Goal: Information Seeking & Learning: Learn about a topic

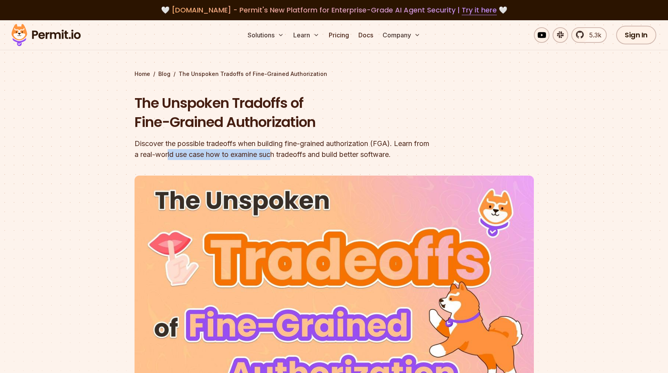
drag, startPoint x: 188, startPoint y: 153, endPoint x: 290, endPoint y: 156, distance: 101.8
click at [290, 156] on div "Discover the possible tradeoffs when building fine-grained authorization (FGA).…" at bounding box center [283, 149] width 299 height 22
click at [254, 148] on div "Discover the possible tradeoffs when building fine-grained authorization (FGA).…" at bounding box center [283, 149] width 299 height 22
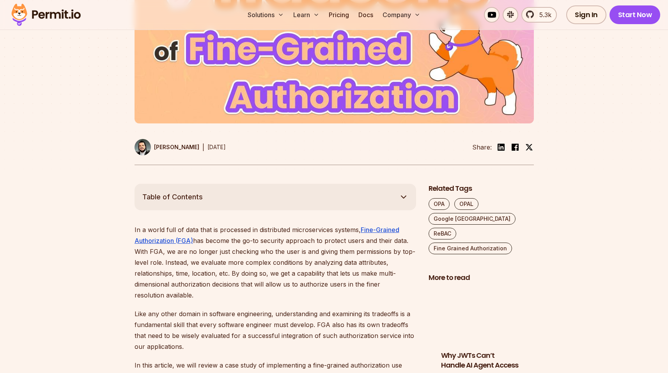
scroll to position [415, 0]
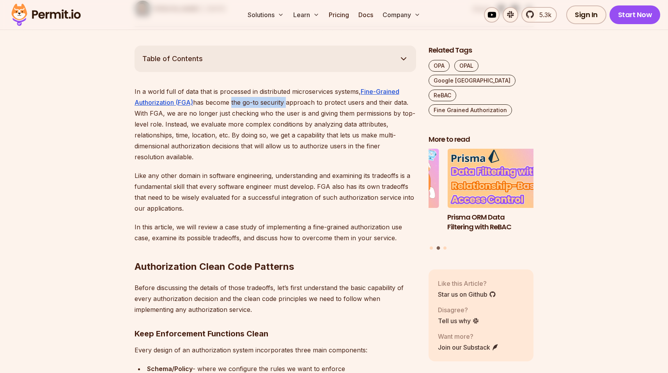
drag, startPoint x: 237, startPoint y: 104, endPoint x: 285, endPoint y: 103, distance: 48.7
click at [285, 103] on p "In a world full of data that is processed in distributed microservices systems,…" at bounding box center [274, 124] width 281 height 76
click at [299, 104] on p "In a world full of data that is processed in distributed microservices systems,…" at bounding box center [274, 124] width 281 height 76
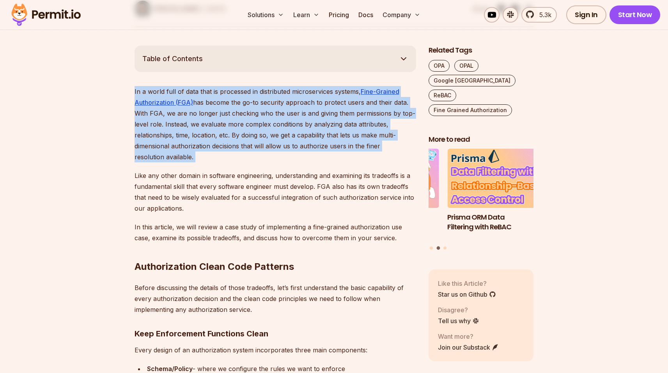
click at [299, 104] on p "In a world full of data that is processed in distributed microservices systems,…" at bounding box center [274, 124] width 281 height 76
click at [267, 102] on p "In a world full of data that is processed in distributed microservices systems,…" at bounding box center [274, 124] width 281 height 76
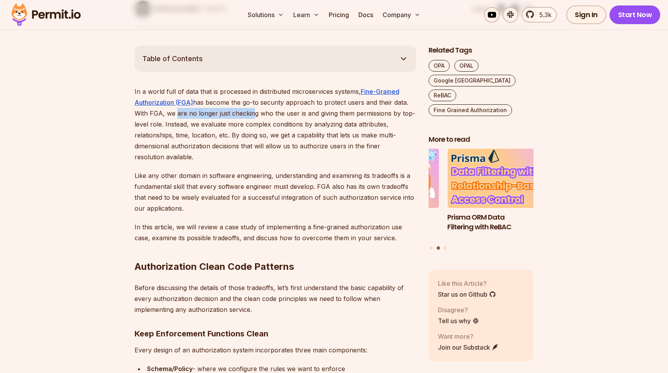
drag, startPoint x: 175, startPoint y: 116, endPoint x: 249, endPoint y: 113, distance: 74.1
click at [249, 113] on p "In a world full of data that is processed in distributed microservices systems,…" at bounding box center [274, 124] width 281 height 76
click at [253, 113] on p "In a world full of data that is processed in distributed microservices systems,…" at bounding box center [274, 124] width 281 height 76
click at [270, 113] on p "In a world full of data that is processed in distributed microservices systems,…" at bounding box center [274, 124] width 281 height 76
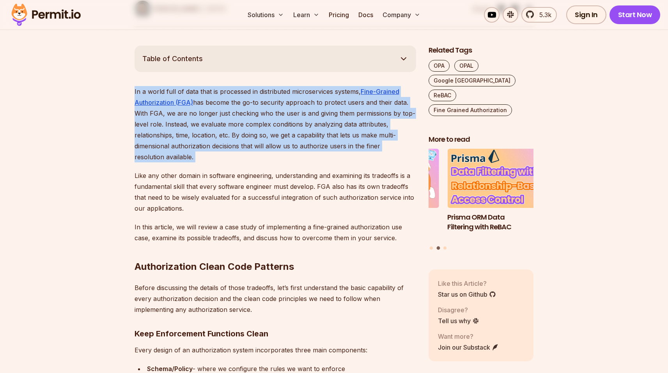
click at [270, 113] on p "In a world full of data that is processed in distributed microservices systems,…" at bounding box center [274, 124] width 281 height 76
click at [278, 102] on p "In a world full of data that is processed in distributed microservices systems,…" at bounding box center [274, 124] width 281 height 76
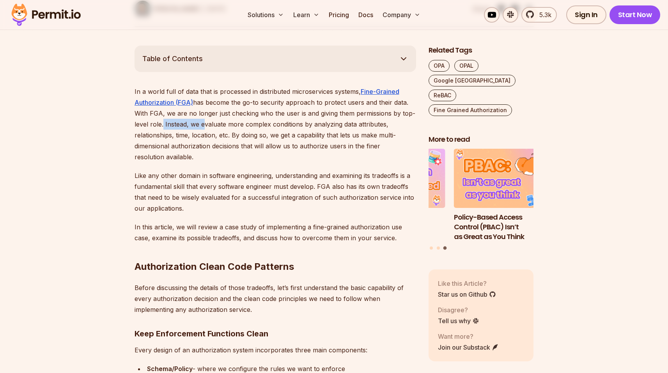
drag, startPoint x: 160, startPoint y: 125, endPoint x: 200, endPoint y: 125, distance: 40.5
click at [200, 125] on p "In a world full of data that is processed in distributed microservices systems,…" at bounding box center [274, 124] width 281 height 76
click at [223, 126] on p "In a world full of data that is processed in distributed microservices systems,…" at bounding box center [274, 124] width 281 height 76
click at [260, 124] on p "In a world full of data that is processed in distributed microservices systems,…" at bounding box center [274, 124] width 281 height 76
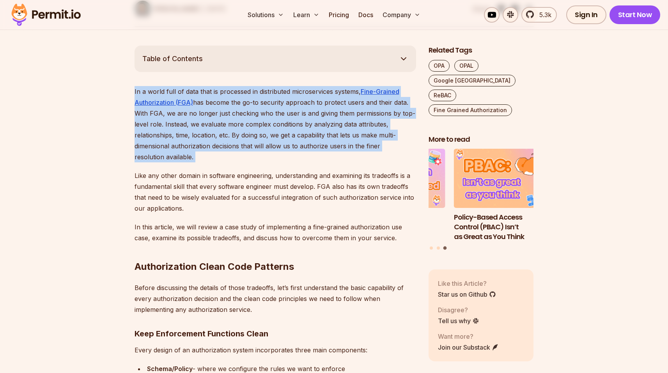
click at [260, 124] on p "In a world full of data that is processed in distributed microservices systems,…" at bounding box center [274, 124] width 281 height 76
click at [279, 124] on p "In a world full of data that is processed in distributed microservices systems,…" at bounding box center [274, 124] width 281 height 76
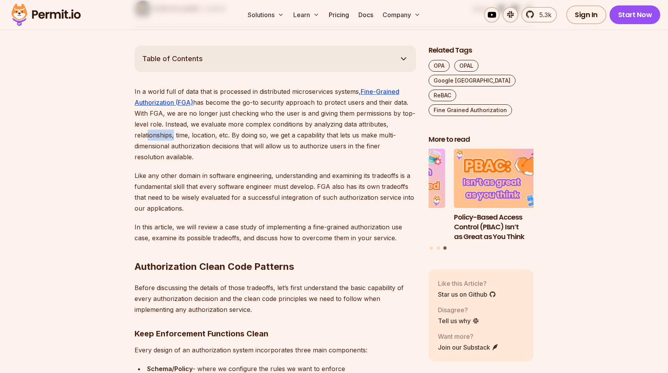
drag, startPoint x: 145, startPoint y: 136, endPoint x: 172, endPoint y: 136, distance: 26.9
click at [172, 136] on p "In a world full of data that is processed in distributed microservices systems,…" at bounding box center [274, 124] width 281 height 76
drag, startPoint x: 184, startPoint y: 137, endPoint x: 216, endPoint y: 135, distance: 32.0
click at [213, 135] on p "In a world full of data that is processed in distributed microservices systems,…" at bounding box center [274, 124] width 281 height 76
click at [231, 135] on p "In a world full of data that is processed in distributed microservices systems,…" at bounding box center [274, 124] width 281 height 76
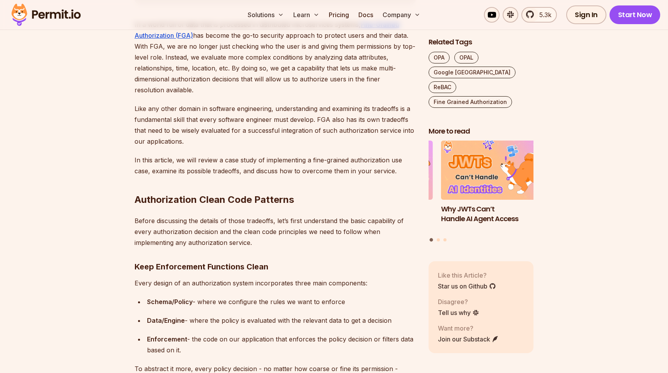
scroll to position [482, 0]
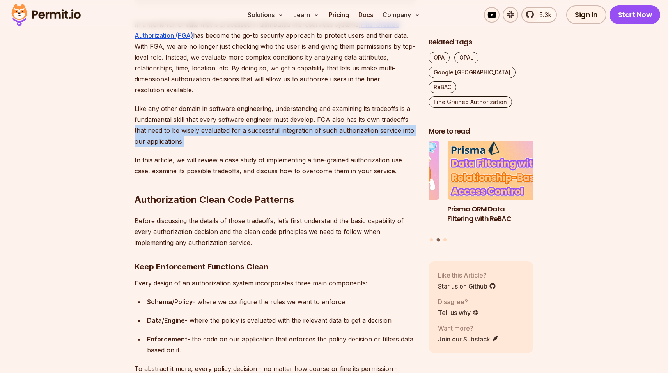
drag, startPoint x: 133, startPoint y: 130, endPoint x: 189, endPoint y: 140, distance: 57.1
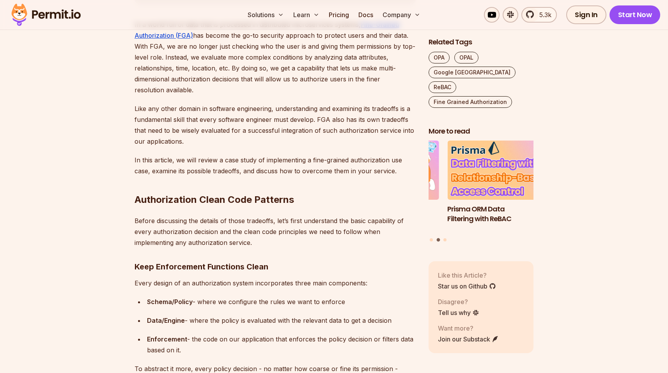
click at [191, 140] on p "Like any other domain in software engineering, understanding and examining its …" at bounding box center [274, 125] width 281 height 44
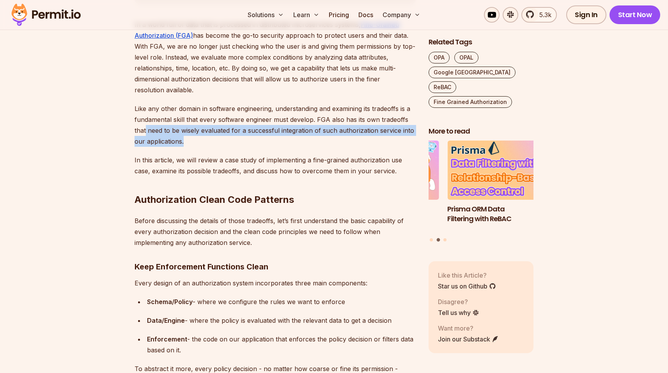
drag, startPoint x: 181, startPoint y: 136, endPoint x: 145, endPoint y: 131, distance: 36.3
click at [145, 131] on p "Like any other domain in software engineering, understanding and examining its …" at bounding box center [274, 125] width 281 height 44
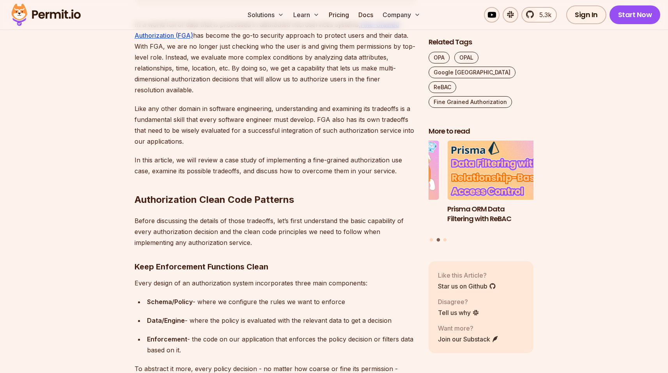
click at [202, 139] on p "Like any other domain in software engineering, understanding and examining its …" at bounding box center [274, 125] width 281 height 44
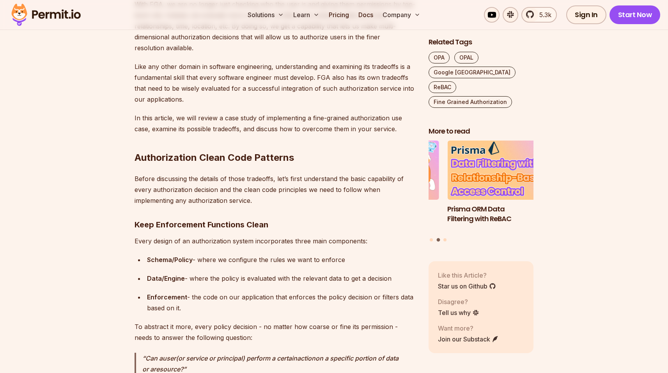
scroll to position [545, 0]
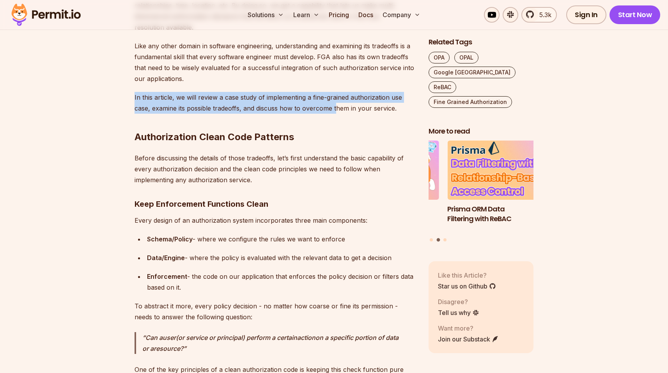
drag, startPoint x: 134, startPoint y: 96, endPoint x: 336, endPoint y: 107, distance: 202.6
click at [336, 107] on p "In this article, we will review a case study of implementing a fine-grained aut…" at bounding box center [274, 103] width 281 height 22
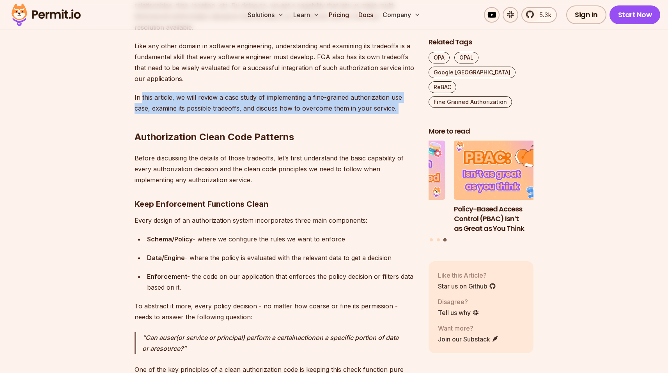
drag, startPoint x: 396, startPoint y: 109, endPoint x: 141, endPoint y: 102, distance: 255.0
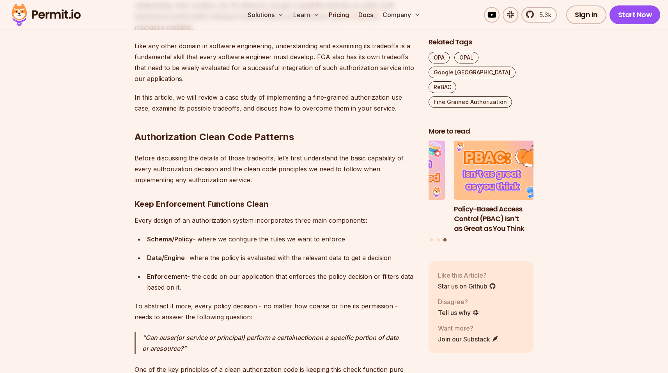
click at [140, 102] on p "In this article, we will review a case study of implementing a fine-grained aut…" at bounding box center [274, 103] width 281 height 22
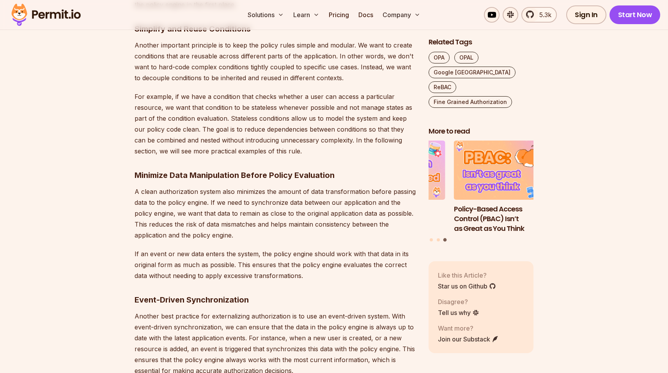
scroll to position [1030, 0]
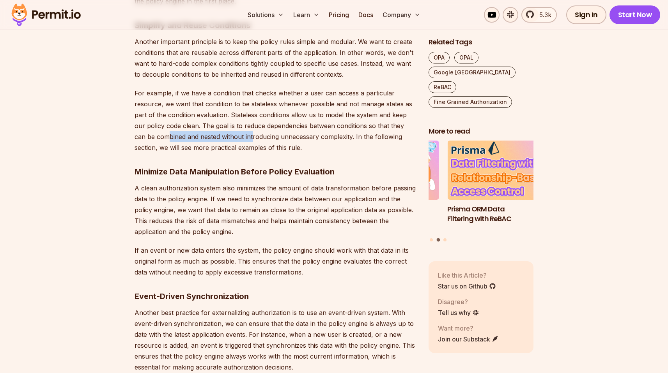
drag, startPoint x: 155, startPoint y: 138, endPoint x: 262, endPoint y: 136, distance: 106.4
click at [241, 136] on p "For example, if we have a condition that checks whether a user can access a par…" at bounding box center [274, 120] width 281 height 65
click at [262, 136] on p "For example, if we have a condition that checks whether a user can access a par…" at bounding box center [274, 120] width 281 height 65
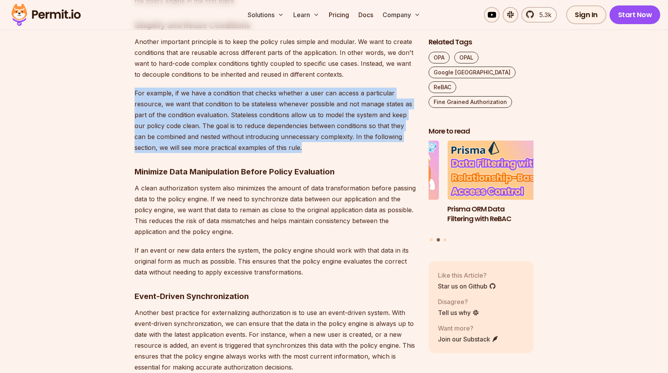
click at [262, 136] on p "For example, if we have a condition that checks whether a user can access a par…" at bounding box center [274, 120] width 281 height 65
click at [280, 147] on p "For example, if we have a condition that checks whether a user can access a par…" at bounding box center [274, 120] width 281 height 65
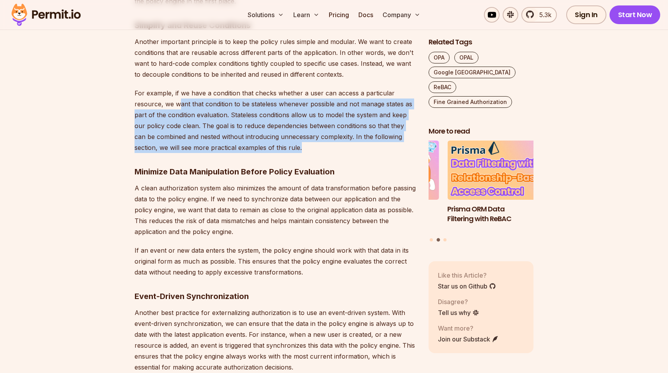
drag, startPoint x: 265, startPoint y: 142, endPoint x: 163, endPoint y: 102, distance: 109.0
click at [173, 105] on p "For example, if we have a condition that checks whether a user can access a par…" at bounding box center [274, 120] width 281 height 65
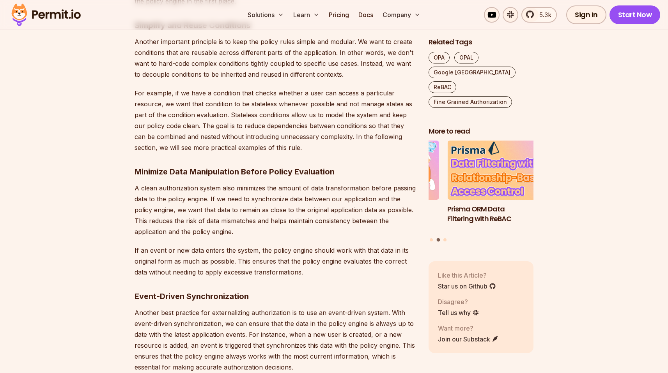
click at [161, 102] on p "For example, if we have a condition that checks whether a user can access a par…" at bounding box center [274, 120] width 281 height 65
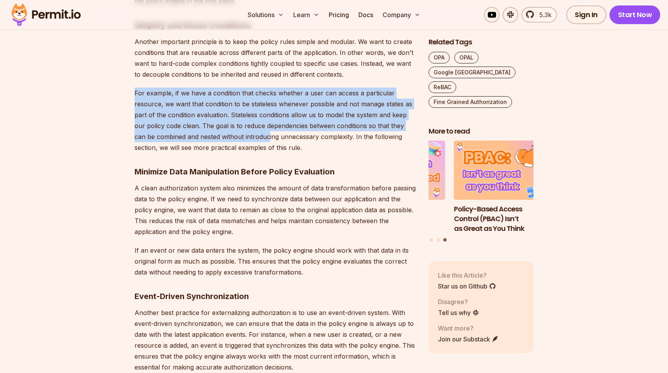
drag, startPoint x: 122, startPoint y: 90, endPoint x: 256, endPoint y: 137, distance: 142.6
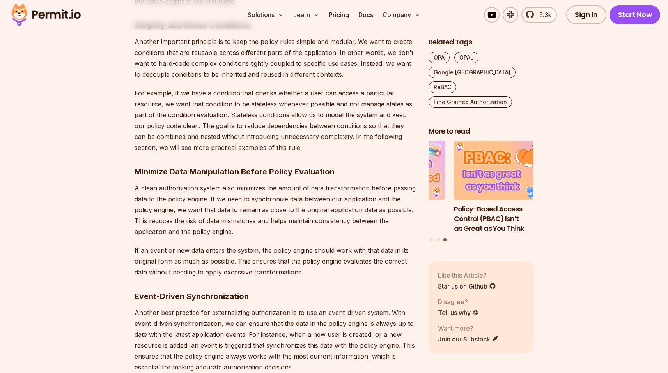
click at [259, 137] on p "For example, if we have a condition that checks whether a user can access a par…" at bounding box center [274, 120] width 281 height 65
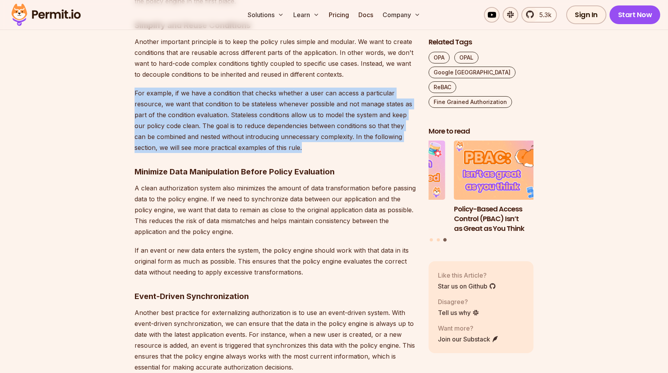
drag, startPoint x: 290, startPoint y: 145, endPoint x: 131, endPoint y: 96, distance: 166.2
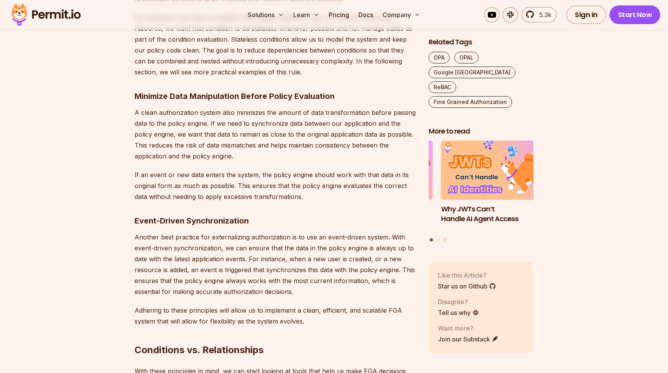
scroll to position [1106, 0]
drag, startPoint x: 212, startPoint y: 123, endPoint x: 320, endPoint y: 121, distance: 108.8
click at [317, 121] on p "A clean authorization system also minimizes the amount of data transformation b…" at bounding box center [274, 134] width 281 height 55
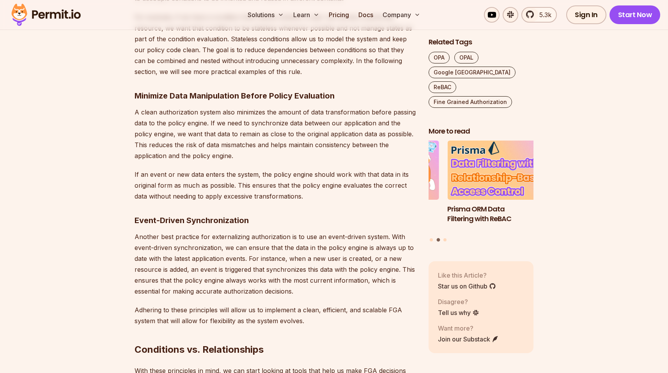
click at [323, 121] on p "A clean authorization system also minimizes the amount of data transformation b…" at bounding box center [274, 134] width 281 height 55
click at [334, 123] on p "A clean authorization system also minimizes the amount of data transformation b…" at bounding box center [274, 134] width 281 height 55
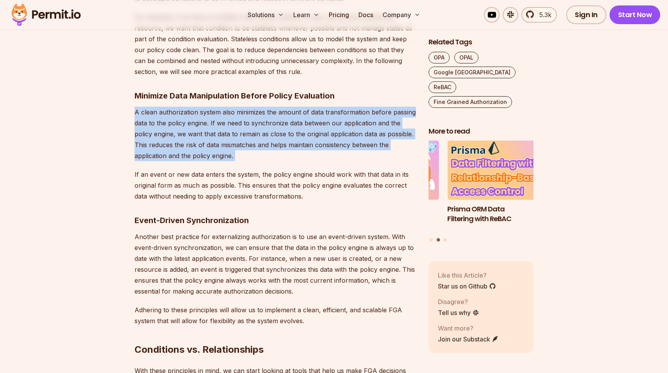
click at [334, 123] on p "A clean authorization system also minimizes the amount of data transformation b…" at bounding box center [274, 134] width 281 height 55
click at [271, 124] on p "A clean authorization system also minimizes the amount of data transformation b…" at bounding box center [274, 134] width 281 height 55
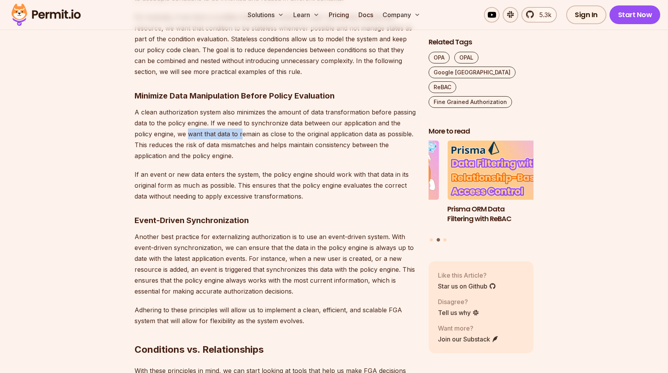
drag, startPoint x: 189, startPoint y: 132, endPoint x: 243, endPoint y: 131, distance: 54.2
click at [241, 131] on p "A clean authorization system also minimizes the amount of data transformation b…" at bounding box center [274, 134] width 281 height 55
click at [270, 132] on p "A clean authorization system also minimizes the amount of data transformation b…" at bounding box center [274, 134] width 281 height 55
drag, startPoint x: 151, startPoint y: 146, endPoint x: 194, endPoint y: 149, distance: 43.8
click at [191, 148] on p "A clean authorization system also minimizes the amount of data transformation b…" at bounding box center [274, 134] width 281 height 55
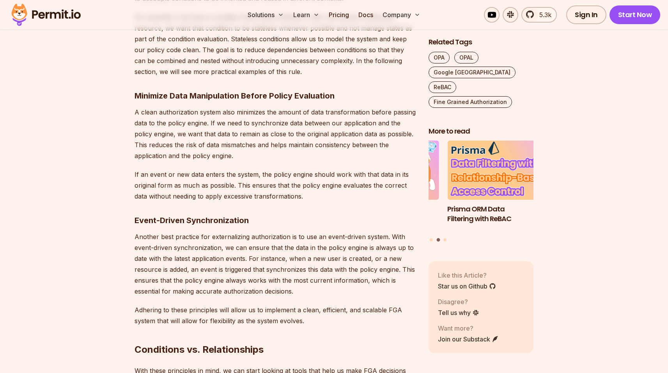
click at [231, 154] on p "A clean authorization system also minimizes the amount of data transformation b…" at bounding box center [274, 134] width 281 height 55
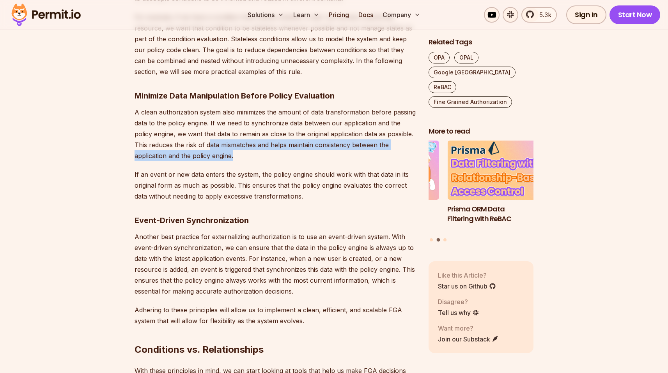
drag, startPoint x: 247, startPoint y: 158, endPoint x: 208, endPoint y: 147, distance: 40.8
click at [208, 147] on p "A clean authorization system also minimizes the amount of data transformation b…" at bounding box center [274, 134] width 281 height 55
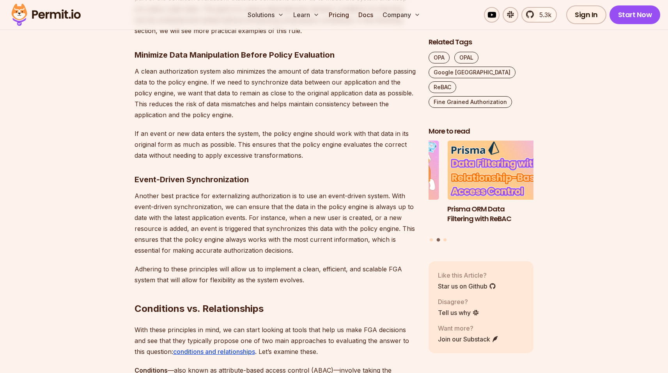
scroll to position [1156, 0]
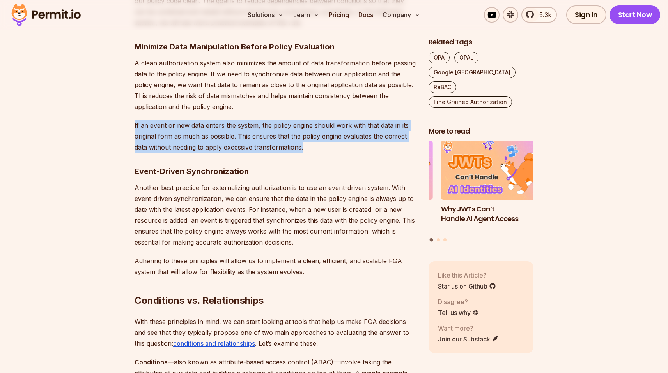
drag, startPoint x: 133, startPoint y: 121, endPoint x: 313, endPoint y: 145, distance: 181.3
click at [313, 145] on p "If an event or new data enters the system, the policy engine should work with t…" at bounding box center [274, 136] width 281 height 33
drag, startPoint x: 323, startPoint y: 149, endPoint x: 132, endPoint y: 123, distance: 193.5
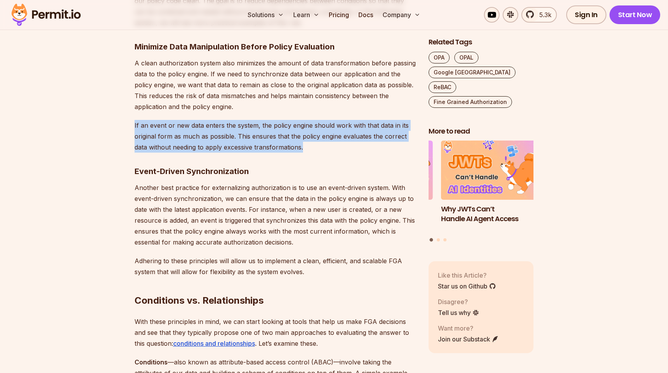
drag, startPoint x: 136, startPoint y: 122, endPoint x: 308, endPoint y: 149, distance: 173.6
click at [308, 149] on p "If an event or new data enters the system, the policy engine should work with t…" at bounding box center [274, 136] width 281 height 33
drag, startPoint x: 316, startPoint y: 150, endPoint x: 129, endPoint y: 121, distance: 189.7
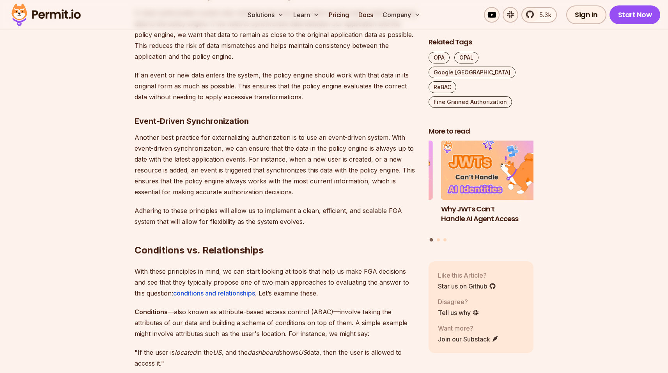
scroll to position [1208, 0]
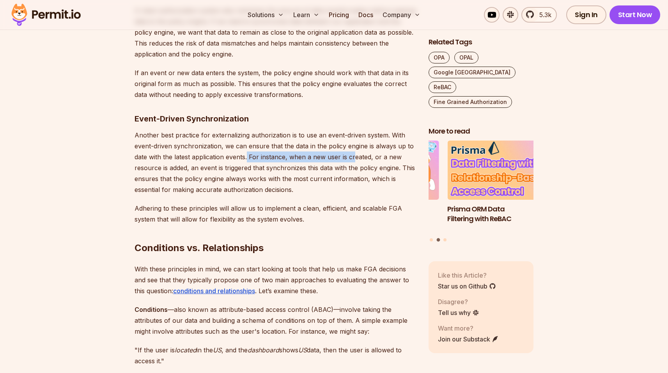
drag, startPoint x: 254, startPoint y: 157, endPoint x: 352, endPoint y: 159, distance: 98.2
click at [352, 159] on p "Another best practice for externalizing authorization is to use an event-driven…" at bounding box center [274, 162] width 281 height 65
click at [353, 159] on p "Another best practice for externalizing authorization is to use an event-driven…" at bounding box center [274, 162] width 281 height 65
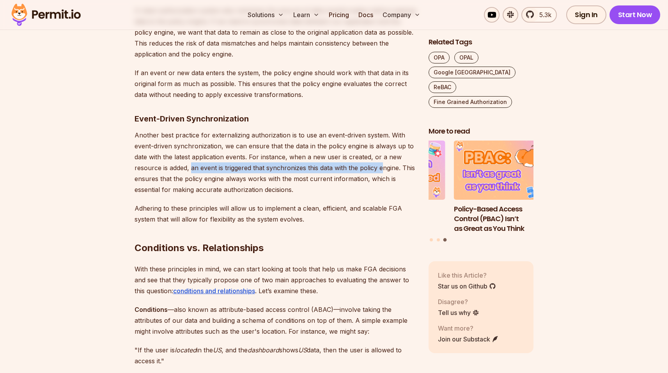
drag, startPoint x: 191, startPoint y: 169, endPoint x: 383, endPoint y: 168, distance: 192.9
click at [383, 168] on p "Another best practice for externalizing authorization is to use an event-driven…" at bounding box center [274, 162] width 281 height 65
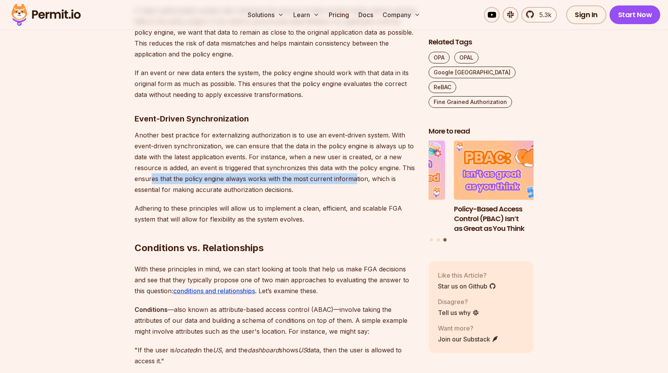
drag, startPoint x: 156, startPoint y: 175, endPoint x: 354, endPoint y: 179, distance: 198.4
click at [354, 179] on p "Another best practice for externalizing authorization is to use an event-driven…" at bounding box center [274, 162] width 281 height 65
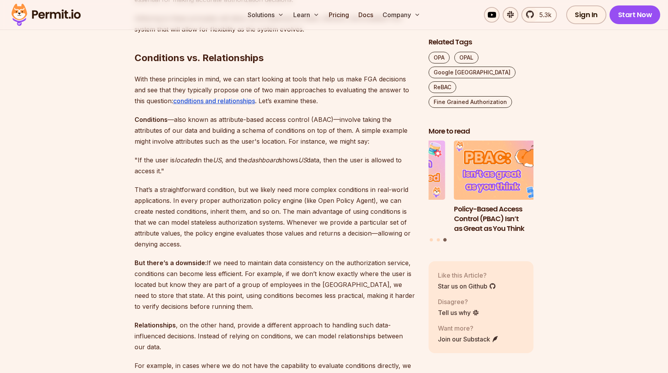
scroll to position [1401, 0]
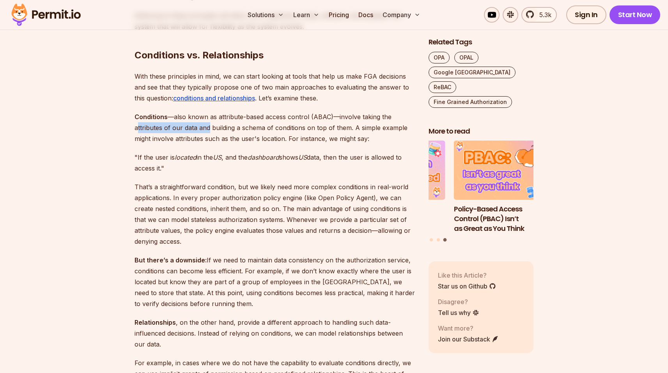
drag, startPoint x: 138, startPoint y: 131, endPoint x: 207, endPoint y: 130, distance: 69.0
click at [207, 130] on p "Conditions —also known as attribute-based access control (ABAC)—involve taking …" at bounding box center [274, 127] width 281 height 33
click at [209, 130] on p "Conditions —also known as attribute-based access control (ABAC)—involve taking …" at bounding box center [274, 127] width 281 height 33
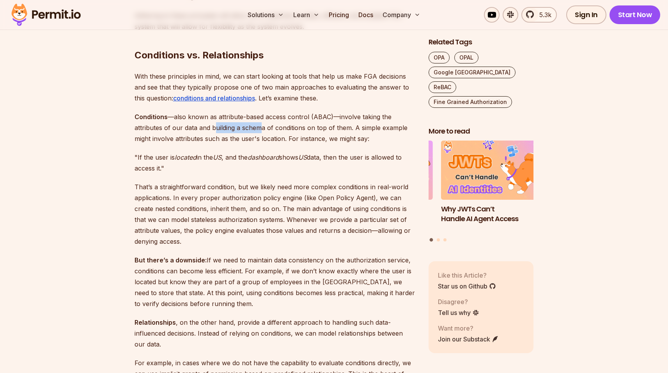
drag, startPoint x: 216, startPoint y: 129, endPoint x: 263, endPoint y: 129, distance: 47.9
click at [260, 129] on p "Conditions —also known as attribute-based access control (ABAC)—involve taking …" at bounding box center [274, 127] width 281 height 33
click at [299, 126] on p "Conditions —also known as attribute-based access control (ABAC)—involve taking …" at bounding box center [274, 127] width 281 height 33
drag, startPoint x: 149, startPoint y: 136, endPoint x: 353, endPoint y: 135, distance: 203.8
click at [353, 135] on p "Conditions —also known as attribute-based access control (ABAC)—involve taking …" at bounding box center [274, 127] width 281 height 33
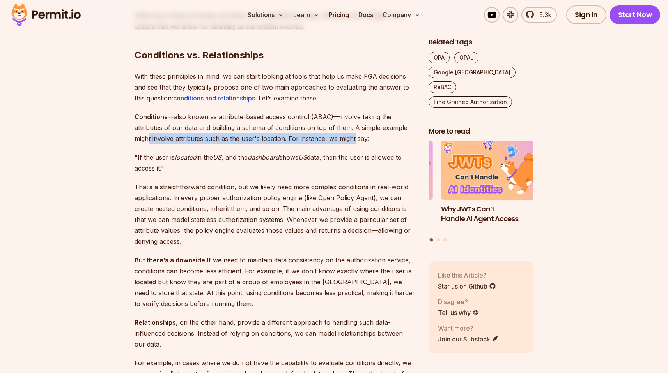
click at [343, 136] on p "Conditions —also known as attribute-based access control (ABAC)—involve taking …" at bounding box center [274, 127] width 281 height 33
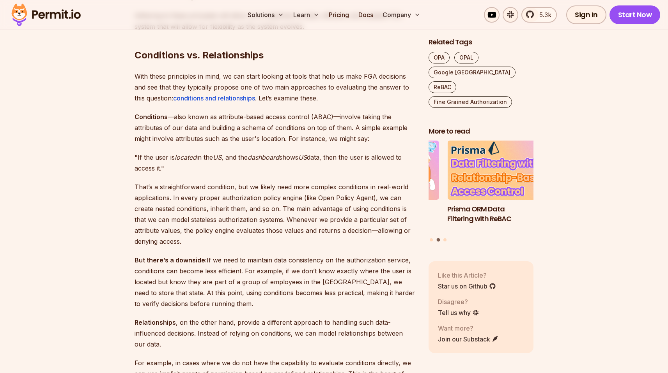
click at [145, 138] on p "Conditions —also known as attribute-based access control (ABAC)—involve taking …" at bounding box center [274, 127] width 281 height 33
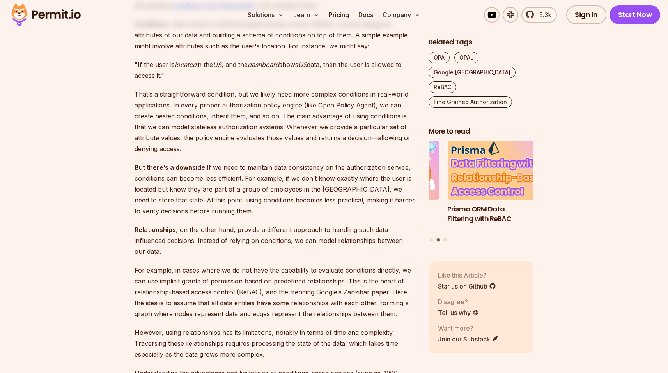
scroll to position [1513, 0]
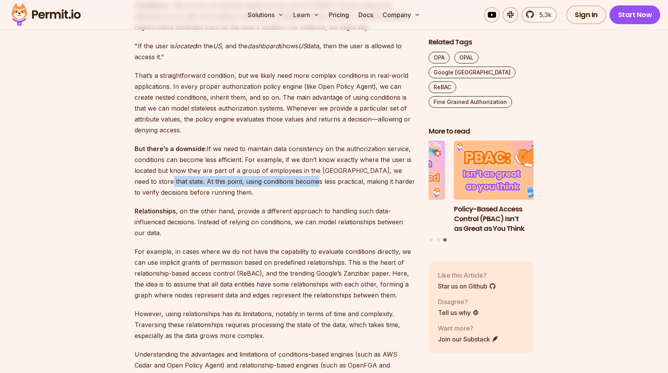
drag, startPoint x: 138, startPoint y: 182, endPoint x: 287, endPoint y: 182, distance: 148.5
click at [286, 182] on p "But there’s a downside: If we need to maintain data consistency on the authoriz…" at bounding box center [274, 170] width 281 height 55
click at [288, 182] on p "But there’s a downside: If we need to maintain data consistency on the authoriz…" at bounding box center [274, 170] width 281 height 55
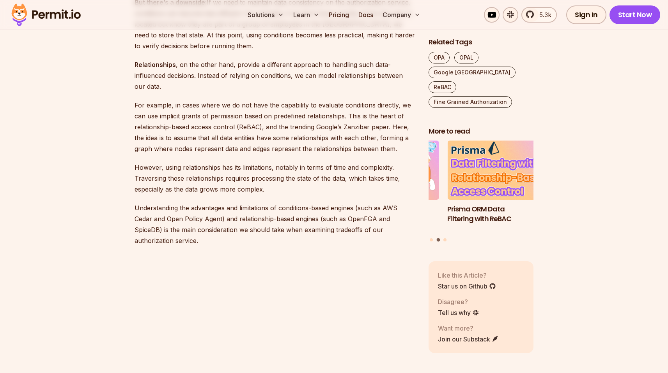
scroll to position [1661, 0]
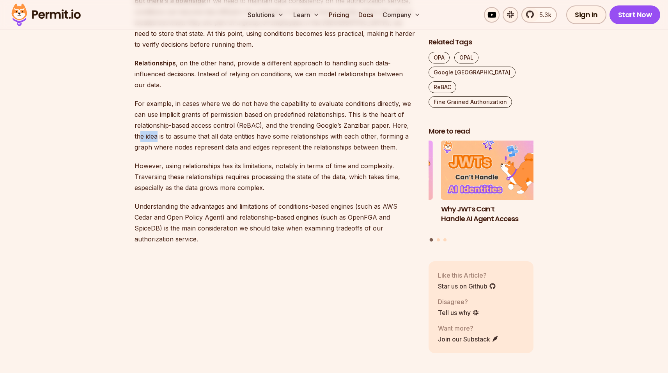
drag, startPoint x: 138, startPoint y: 138, endPoint x: 157, endPoint y: 138, distance: 19.1
click at [157, 138] on p "For example, in cases where we do not have the capability to evaluate condition…" at bounding box center [274, 125] width 281 height 55
click at [193, 140] on p "For example, in cases where we do not have the capability to evaluate condition…" at bounding box center [274, 125] width 281 height 55
click at [216, 145] on p "For example, in cases where we do not have the capability to evaluate condition…" at bounding box center [274, 125] width 281 height 55
click at [239, 147] on p "For example, in cases where we do not have the capability to evaluate condition…" at bounding box center [274, 125] width 281 height 55
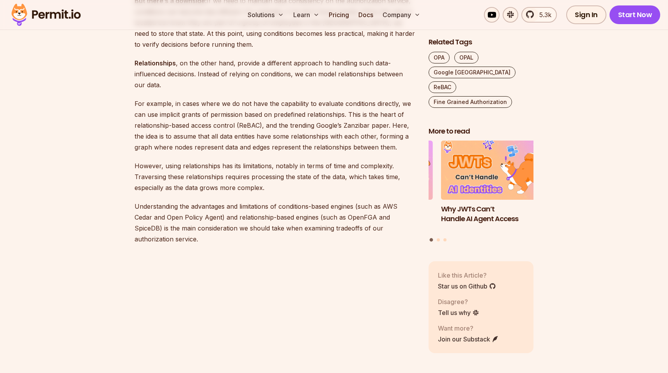
click at [240, 147] on p "For example, in cases where we do not have the capability to evaluate condition…" at bounding box center [274, 125] width 281 height 55
click at [286, 147] on p "For example, in cases where we do not have the capability to evaluate condition…" at bounding box center [274, 125] width 281 height 55
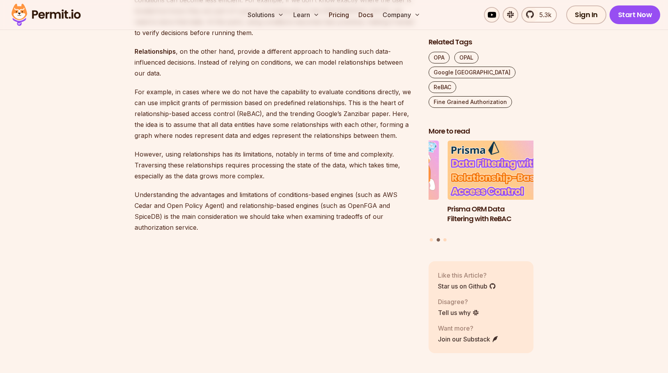
scroll to position [1675, 0]
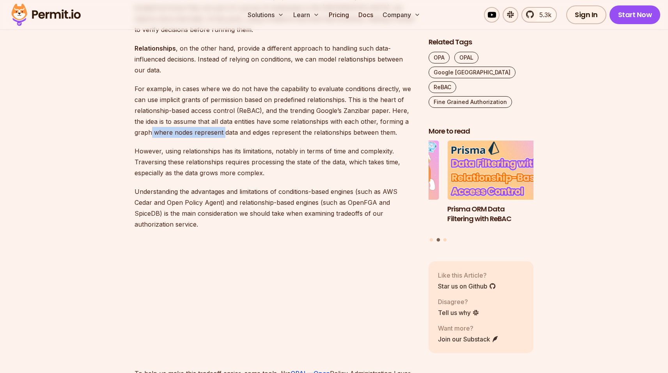
drag, startPoint x: 152, startPoint y: 134, endPoint x: 224, endPoint y: 134, distance: 72.1
click at [224, 134] on p "For example, in cases where we do not have the capability to evaluate condition…" at bounding box center [274, 110] width 281 height 55
click at [226, 134] on p "For example, in cases where we do not have the capability to evaluate condition…" at bounding box center [274, 110] width 281 height 55
drag, startPoint x: 224, startPoint y: 133, endPoint x: 313, endPoint y: 133, distance: 89.6
click at [311, 133] on p "For example, in cases where we do not have the capability to evaluate condition…" at bounding box center [274, 110] width 281 height 55
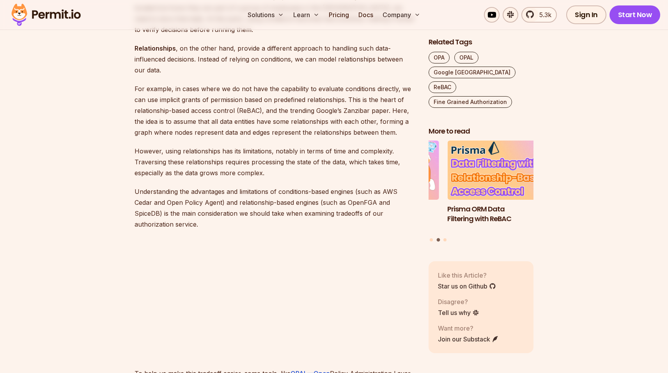
click at [313, 133] on p "For example, in cases where we do not have the capability to evaluate condition…" at bounding box center [274, 110] width 281 height 55
click at [332, 133] on p "For example, in cases where we do not have the capability to evaluate condition…" at bounding box center [274, 110] width 281 height 55
click at [320, 134] on p "For example, in cases where we do not have the capability to evaluate condition…" at bounding box center [274, 110] width 281 height 55
click at [311, 123] on p "For example, in cases where we do not have the capability to evaluate condition…" at bounding box center [274, 110] width 281 height 55
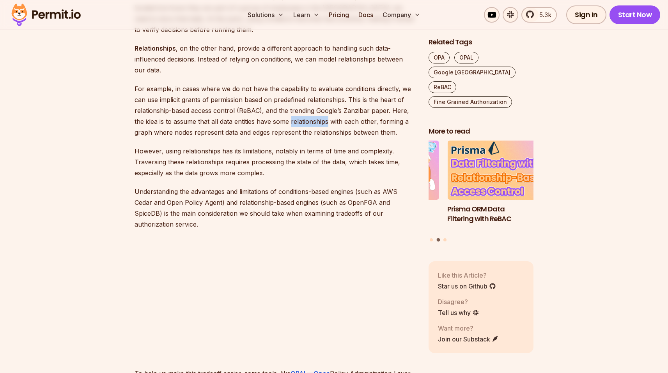
click at [311, 123] on p "For example, in cases where we do not have the capability to evaluate condition…" at bounding box center [274, 110] width 281 height 55
click at [282, 136] on p "For example, in cases where we do not have the capability to evaluate condition…" at bounding box center [274, 110] width 281 height 55
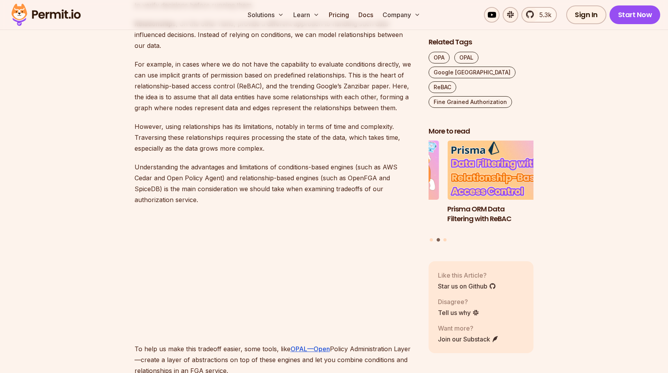
scroll to position [1700, 0]
drag, startPoint x: 189, startPoint y: 125, endPoint x: 259, endPoint y: 127, distance: 70.2
click at [259, 127] on p "However, using relationships has its limitations, notably in terms of time and …" at bounding box center [274, 137] width 281 height 33
click at [271, 133] on p "However, using relationships has its limitations, notably in terms of time and …" at bounding box center [274, 137] width 281 height 33
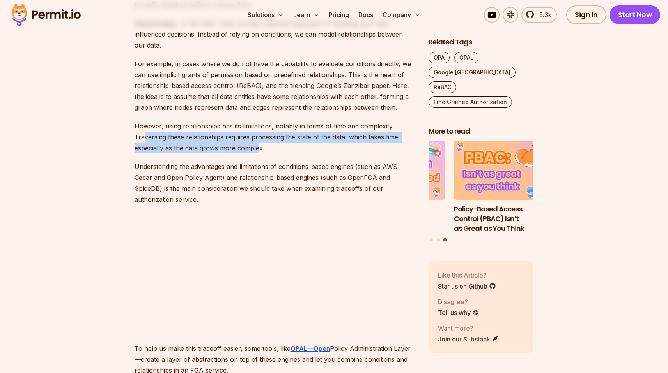
drag, startPoint x: 143, startPoint y: 137, endPoint x: 258, endPoint y: 143, distance: 115.1
click at [258, 143] on p "However, using relationships has its limitations, notably in terms of time and …" at bounding box center [274, 137] width 281 height 33
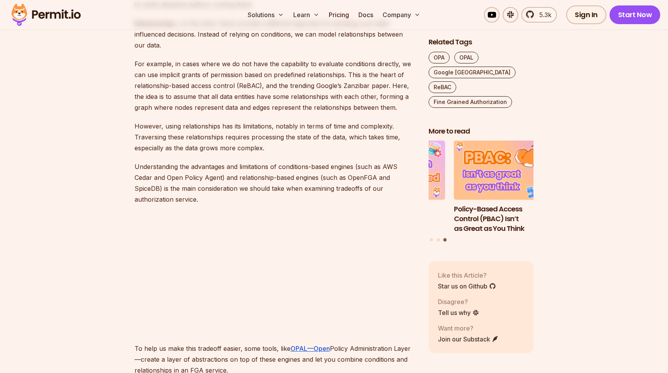
click at [266, 143] on p "However, using relationships has its limitations, notably in terms of time and …" at bounding box center [274, 137] width 281 height 33
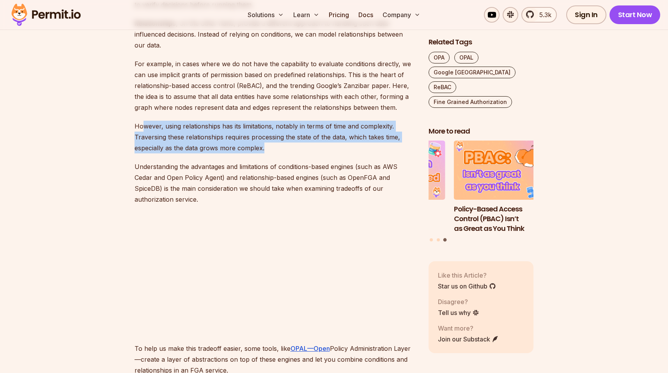
drag, startPoint x: 276, startPoint y: 144, endPoint x: 141, endPoint y: 131, distance: 134.6
click at [141, 131] on p "However, using relationships has its limitations, notably in terms of time and …" at bounding box center [274, 137] width 281 height 33
click at [143, 133] on p "However, using relationships has its limitations, notably in terms of time and …" at bounding box center [274, 137] width 281 height 33
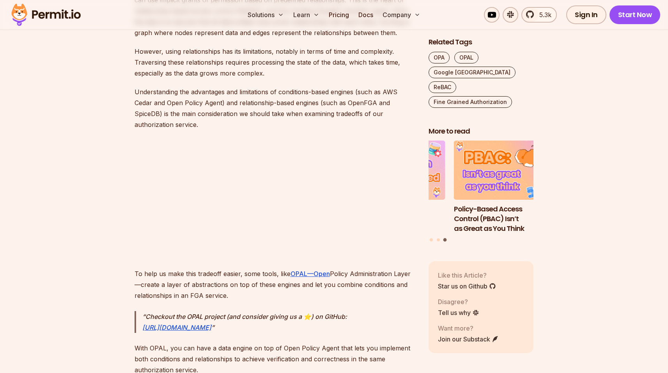
scroll to position [1770, 0]
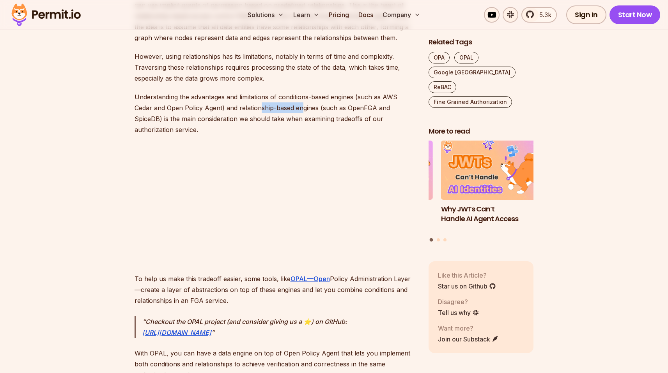
drag, startPoint x: 262, startPoint y: 109, endPoint x: 305, endPoint y: 109, distance: 43.6
click at [302, 108] on p "Understanding the advantages and limitations of conditions-based engines (such …" at bounding box center [274, 114] width 281 height 44
click at [306, 108] on p "Understanding the advantages and limitations of conditions-based engines (such …" at bounding box center [274, 114] width 281 height 44
drag, startPoint x: 167, startPoint y: 120, endPoint x: 246, endPoint y: 120, distance: 79.5
click at [246, 120] on p "Understanding the advantages and limitations of conditions-based engines (such …" at bounding box center [274, 114] width 281 height 44
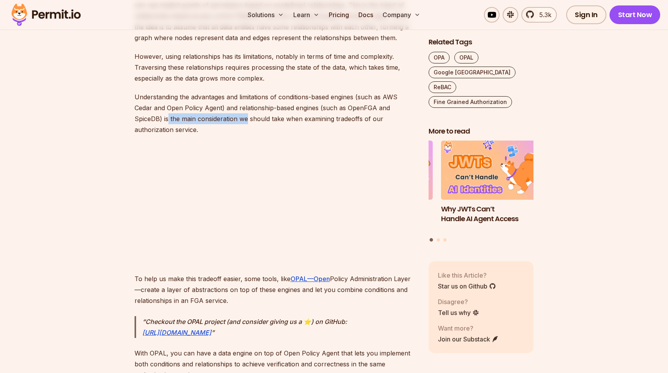
click at [246, 120] on p "Understanding the advantages and limitations of conditions-based engines (such …" at bounding box center [274, 114] width 281 height 44
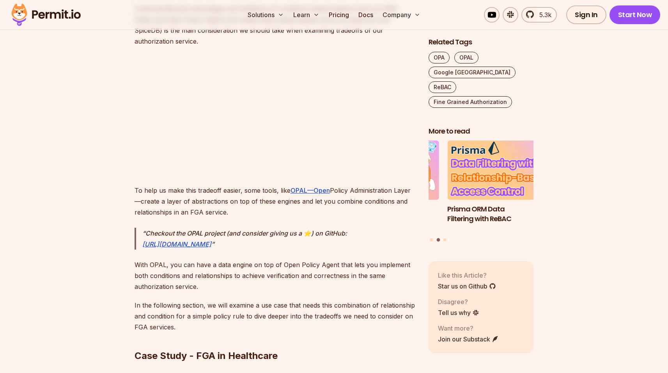
scroll to position [1873, 0]
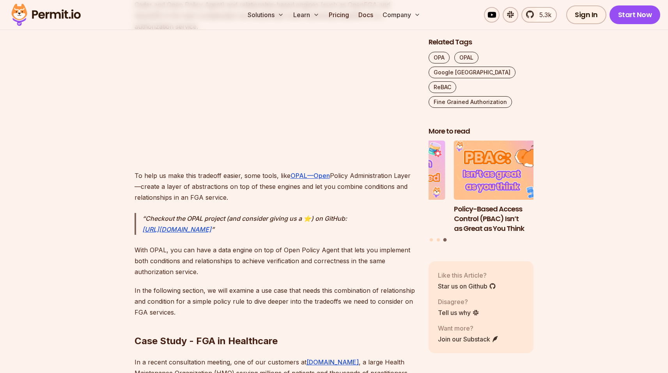
drag, startPoint x: 146, startPoint y: 187, endPoint x: 255, endPoint y: 193, distance: 109.3
click at [255, 193] on p "To help us make this tradeoff easier, some tools, like OPAL—Open Policy Adminis…" at bounding box center [274, 186] width 281 height 33
click at [253, 194] on p "To help us make this tradeoff easier, some tools, like OPAL—Open Policy Adminis…" at bounding box center [274, 186] width 281 height 33
drag, startPoint x: 271, startPoint y: 197, endPoint x: 182, endPoint y: 185, distance: 90.0
click at [182, 185] on p "To help us make this tradeoff easier, some tools, like OPAL—Open Policy Adminis…" at bounding box center [274, 186] width 281 height 33
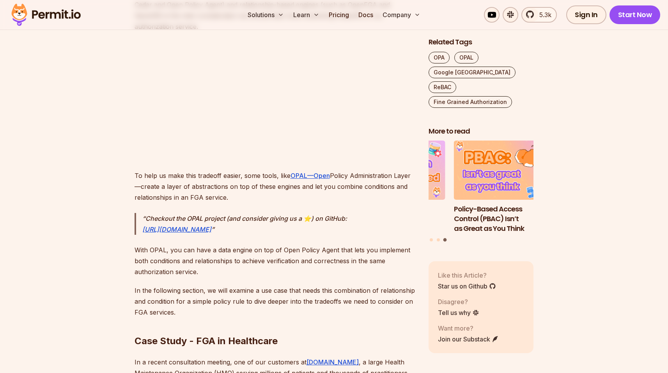
click at [182, 185] on p "To help us make this tradeoff easier, some tools, like OPAL—Open Policy Adminis…" at bounding box center [274, 186] width 281 height 33
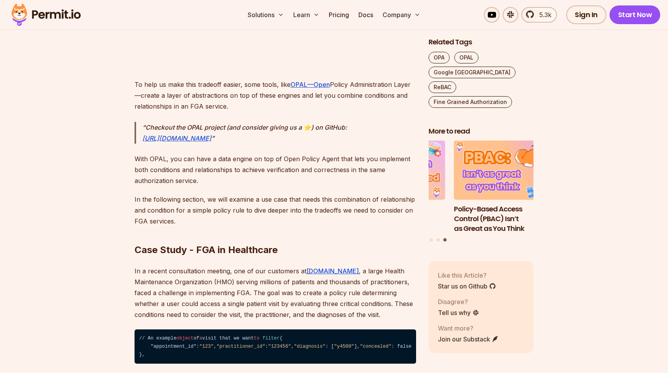
scroll to position [1967, 0]
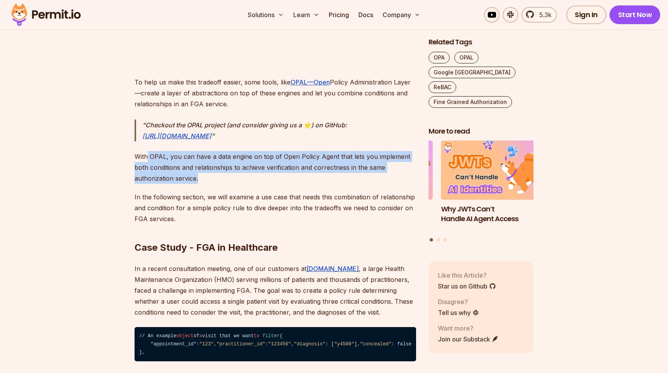
drag, startPoint x: 211, startPoint y: 177, endPoint x: 147, endPoint y: 161, distance: 66.7
click at [147, 161] on p "With OPAL, you can have a data engine on top of Open Policy Agent that lets you…" at bounding box center [274, 167] width 281 height 33
drag, startPoint x: 141, startPoint y: 159, endPoint x: 220, endPoint y: 181, distance: 81.8
click at [221, 182] on p "With OPAL, you can have a data engine on top of Open Policy Agent that lets you…" at bounding box center [274, 167] width 281 height 33
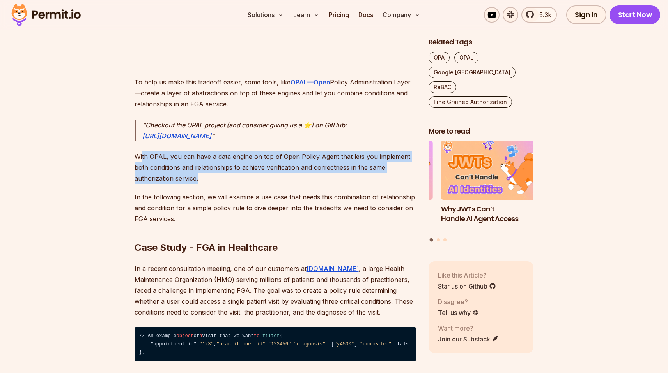
click at [220, 181] on p "With OPAL, you can have a data engine on top of Open Policy Agent that lets you…" at bounding box center [274, 167] width 281 height 33
drag, startPoint x: 238, startPoint y: 182, endPoint x: 124, endPoint y: 161, distance: 115.7
drag, startPoint x: 133, startPoint y: 155, endPoint x: 207, endPoint y: 178, distance: 77.8
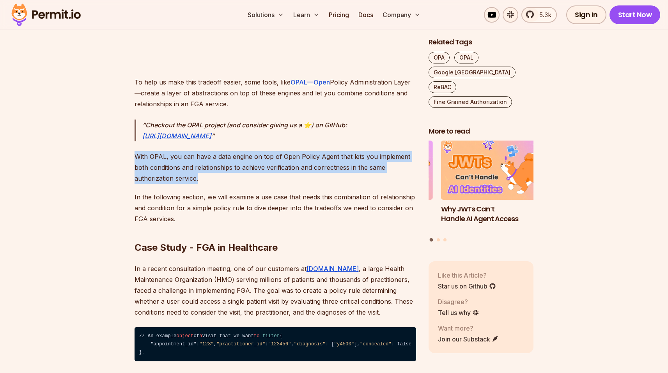
click at [207, 178] on p "With OPAL, you can have a data engine on top of Open Policy Agent that lets you…" at bounding box center [274, 167] width 281 height 33
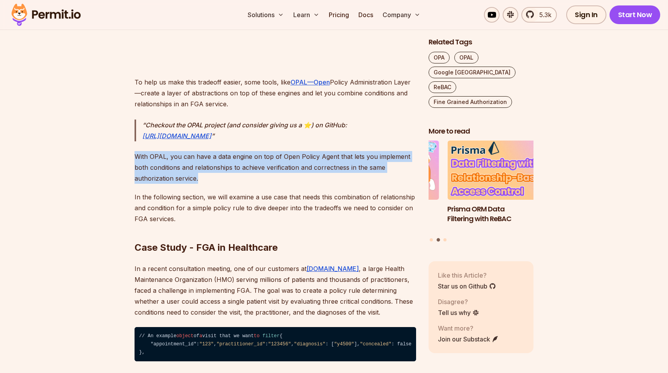
drag, startPoint x: 216, startPoint y: 180, endPoint x: 119, endPoint y: 154, distance: 101.0
click at [151, 159] on p "With OPAL, you can have a data engine on top of Open Policy Agent that lets you…" at bounding box center [274, 167] width 281 height 33
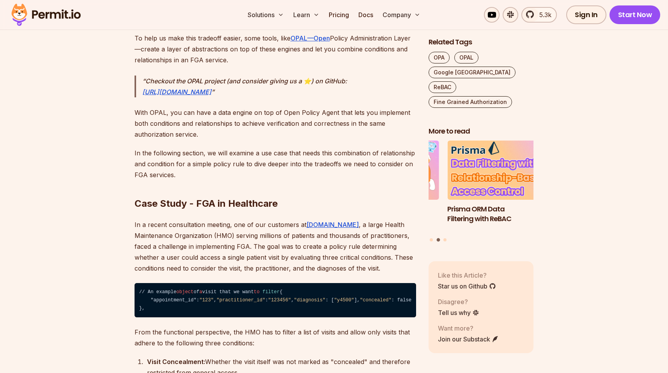
scroll to position [2013, 0]
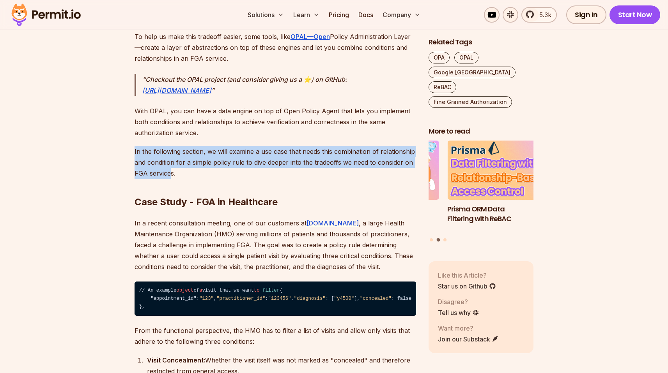
drag, startPoint x: 134, startPoint y: 152, endPoint x: 171, endPoint y: 169, distance: 41.2
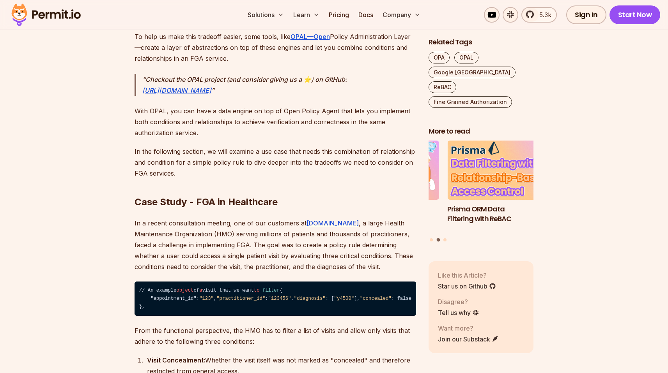
click at [179, 171] on h2 "Case Study - FGA in Healthcare" at bounding box center [274, 187] width 281 height 44
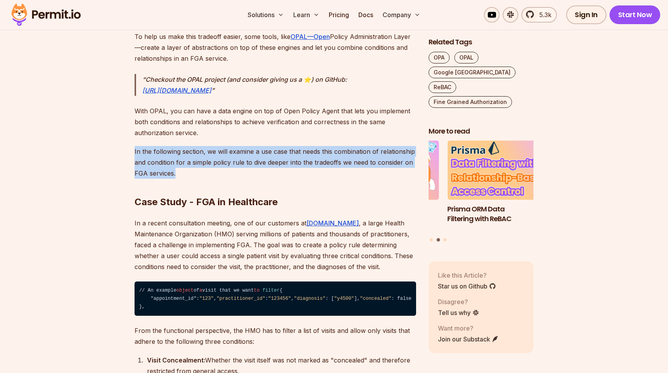
drag, startPoint x: 182, startPoint y: 174, endPoint x: 117, endPoint y: 146, distance: 70.2
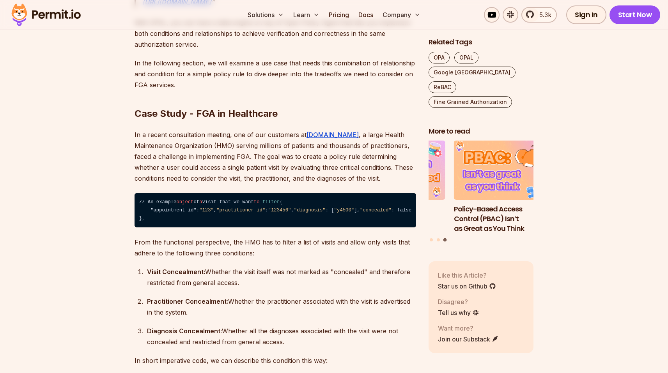
scroll to position [2101, 0]
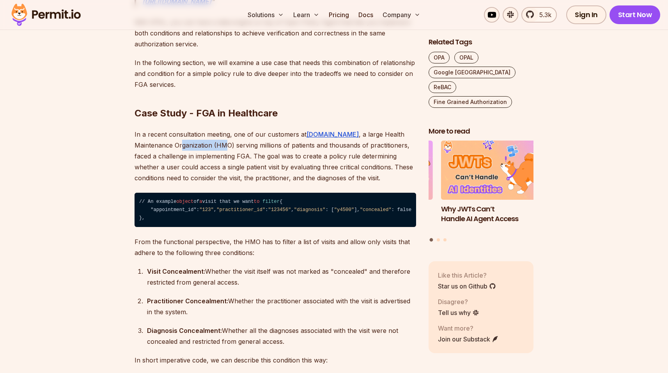
drag, startPoint x: 141, startPoint y: 145, endPoint x: 184, endPoint y: 145, distance: 43.3
click at [184, 145] on p "In a recent consultation meeting, one of our customers at [DOMAIN_NAME] , a lar…" at bounding box center [274, 156] width 281 height 55
drag, startPoint x: 199, startPoint y: 149, endPoint x: 203, endPoint y: 152, distance: 5.0
click at [200, 149] on p "In a recent consultation meeting, one of our customers at [DOMAIN_NAME] , a lar…" at bounding box center [274, 156] width 281 height 55
click at [204, 152] on p "In a recent consultation meeting, one of our customers at [DOMAIN_NAME] , a lar…" at bounding box center [274, 156] width 281 height 55
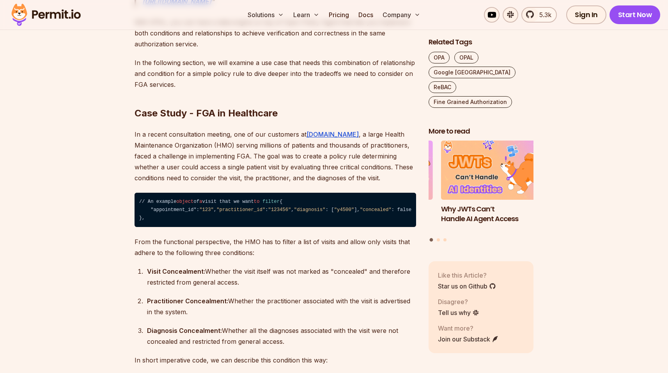
click at [206, 153] on p "In a recent consultation meeting, one of our customers at [DOMAIN_NAME] , a lar…" at bounding box center [274, 156] width 281 height 55
click at [173, 140] on p "In a recent consultation meeting, one of our customers at [DOMAIN_NAME] , a lar…" at bounding box center [274, 156] width 281 height 55
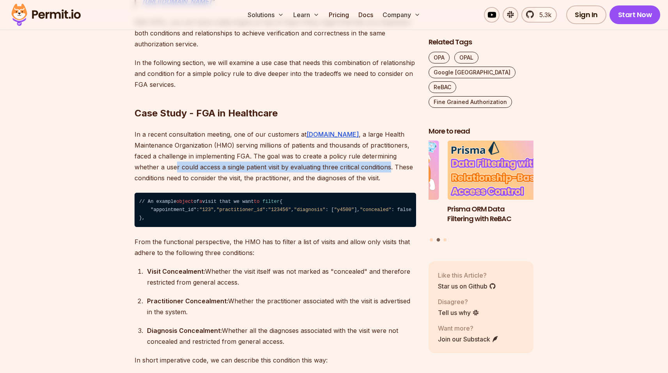
drag, startPoint x: 162, startPoint y: 164, endPoint x: 360, endPoint y: 164, distance: 198.0
click at [360, 164] on p "In a recent consultation meeting, one of our customers at [DOMAIN_NAME] , a lar…" at bounding box center [274, 156] width 281 height 55
click at [359, 164] on p "In a recent consultation meeting, one of our customers at [DOMAIN_NAME] , a lar…" at bounding box center [274, 156] width 281 height 55
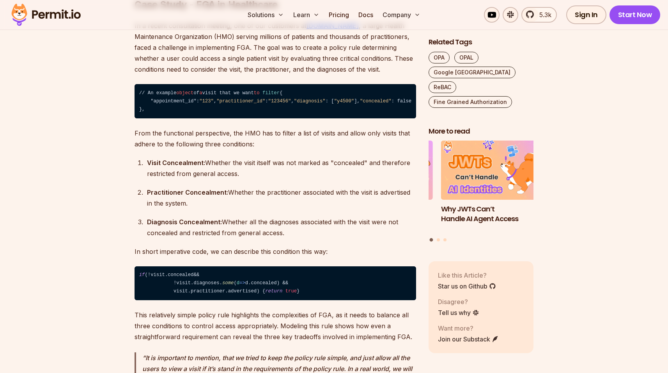
scroll to position [2211, 0]
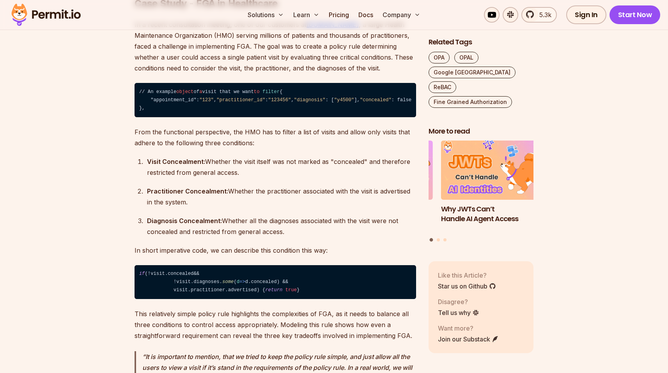
drag, startPoint x: 242, startPoint y: 203, endPoint x: 221, endPoint y: 194, distance: 23.5
click at [221, 178] on div "Visit Concealment: Whether the visit itself was not marked as "concealed" and t…" at bounding box center [281, 167] width 269 height 22
drag, startPoint x: 230, startPoint y: 223, endPoint x: 353, endPoint y: 222, distance: 123.2
click at [353, 208] on div "Practitioner Concealment: Whether the practitioner associated with the visit is…" at bounding box center [281, 197] width 269 height 22
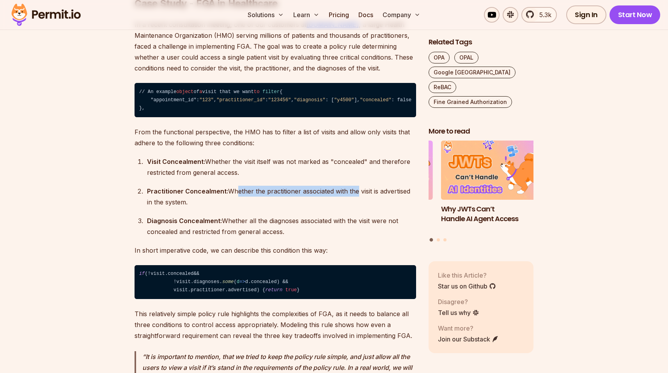
click at [354, 208] on div "Practitioner Concealment: Whether the practitioner associated with the visit is…" at bounding box center [281, 197] width 269 height 22
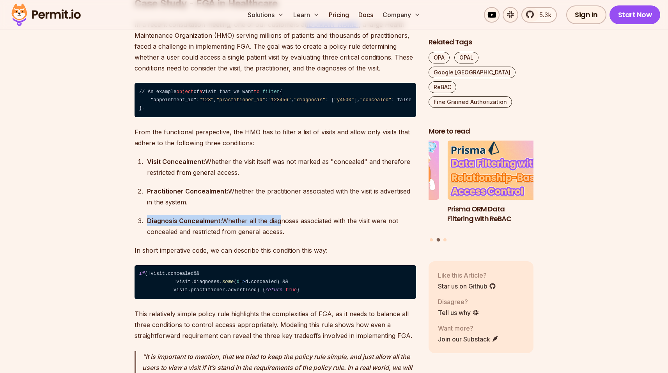
drag, startPoint x: 237, startPoint y: 248, endPoint x: 276, endPoint y: 252, distance: 39.2
click at [276, 237] on ol "Visit Concealment: Whether the visit itself was not marked as "concealed" and t…" at bounding box center [274, 196] width 281 height 81
click at [290, 237] on div "Diagnosis Concealment: Whether all the diagnoses associated with the visit were…" at bounding box center [281, 227] width 269 height 22
drag, startPoint x: 313, startPoint y: 260, endPoint x: 253, endPoint y: 253, distance: 60.4
click at [253, 237] on div "Diagnosis Concealment: Whether all the diagnoses associated with the visit were…" at bounding box center [281, 227] width 269 height 22
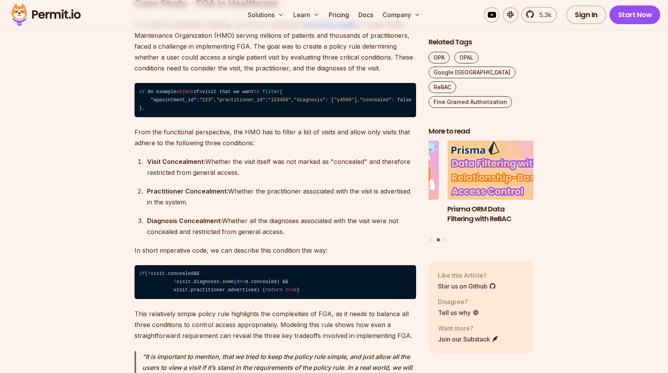
click at [253, 237] on div "Diagnosis Concealment: Whether all the diagnoses associated with the visit were…" at bounding box center [281, 227] width 269 height 22
click at [246, 237] on div "Diagnosis Concealment: Whether all the diagnoses associated with the visit were…" at bounding box center [281, 227] width 269 height 22
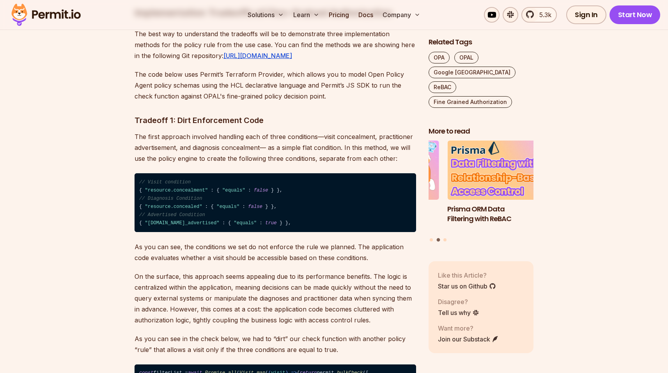
scroll to position [2609, 0]
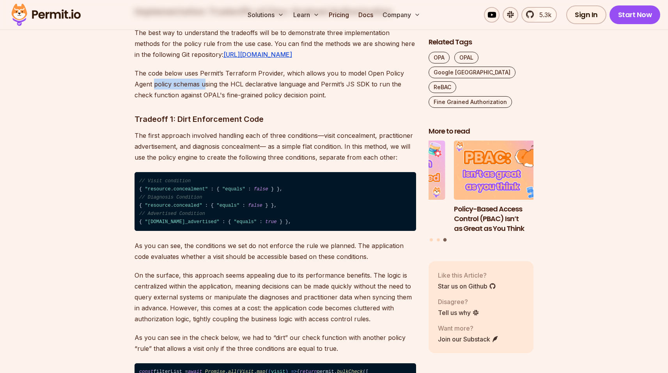
drag, startPoint x: 160, startPoint y: 134, endPoint x: 206, endPoint y: 134, distance: 46.4
click at [206, 101] on p "The code below uses Permit’s Terraform Provider, which allows you to model Open…" at bounding box center [274, 84] width 281 height 33
click at [209, 101] on p "The code below uses Permit’s Terraform Provider, which allows you to model Open…" at bounding box center [274, 84] width 281 height 33
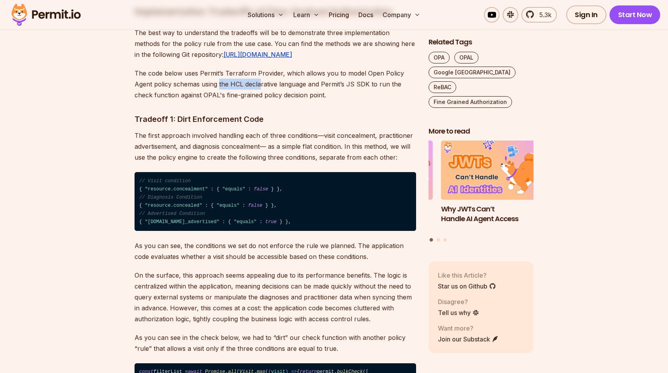
drag, startPoint x: 221, startPoint y: 134, endPoint x: 271, endPoint y: 133, distance: 49.9
click at [261, 101] on p "The code below uses Permit’s Terraform Provider, which allows you to model Open…" at bounding box center [274, 84] width 281 height 33
drag, startPoint x: 277, startPoint y: 134, endPoint x: 283, endPoint y: 134, distance: 6.2
click at [279, 101] on p "The code below uses Permit’s Terraform Provider, which allows you to model Open…" at bounding box center [274, 84] width 281 height 33
click at [293, 101] on p "The code below uses Permit’s Terraform Provider, which allows you to model Open…" at bounding box center [274, 84] width 281 height 33
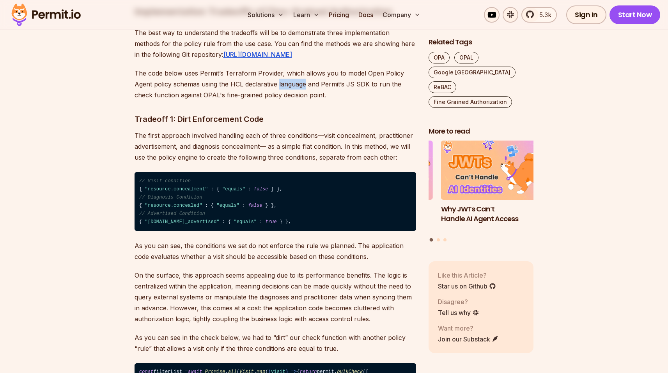
click at [293, 101] on p "The code below uses Permit’s Terraform Provider, which allows you to model Open…" at bounding box center [274, 84] width 281 height 33
click at [279, 101] on p "The code below uses Permit’s Terraform Provider, which allows you to model Open…" at bounding box center [274, 84] width 281 height 33
drag, startPoint x: 143, startPoint y: 143, endPoint x: 221, endPoint y: 140, distance: 78.0
click at [221, 101] on p "The code below uses Permit’s Terraform Provider, which allows you to model Open…" at bounding box center [274, 84] width 281 height 33
click at [230, 101] on p "The code below uses Permit’s Terraform Provider, which allows you to model Open…" at bounding box center [274, 84] width 281 height 33
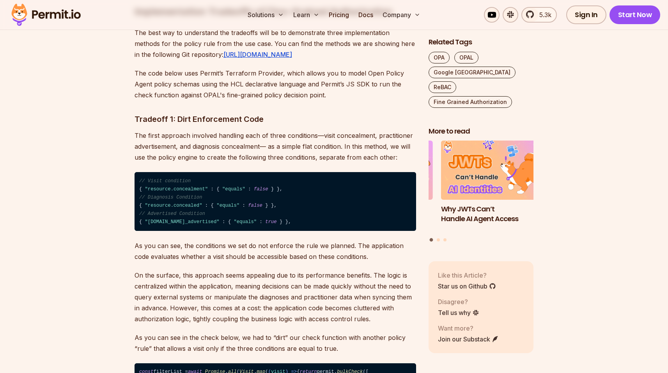
click at [233, 101] on p "The code below uses Permit’s Terraform Provider, which allows you to model Open…" at bounding box center [274, 84] width 281 height 33
click at [232, 101] on p "The code below uses Permit’s Terraform Provider, which allows you to model Open…" at bounding box center [274, 84] width 281 height 33
click at [213, 101] on p "The code below uses Permit’s Terraform Provider, which allows you to model Open…" at bounding box center [274, 84] width 281 height 33
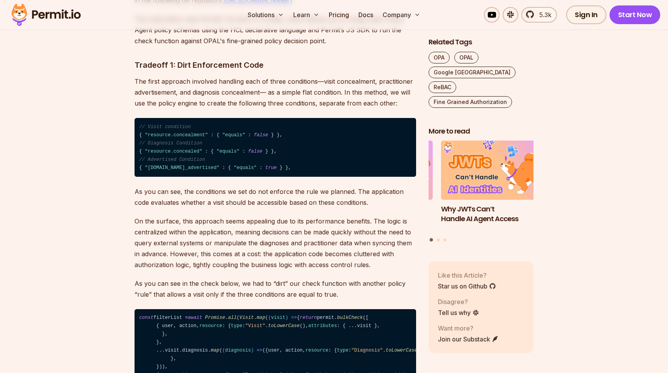
scroll to position [2666, 0]
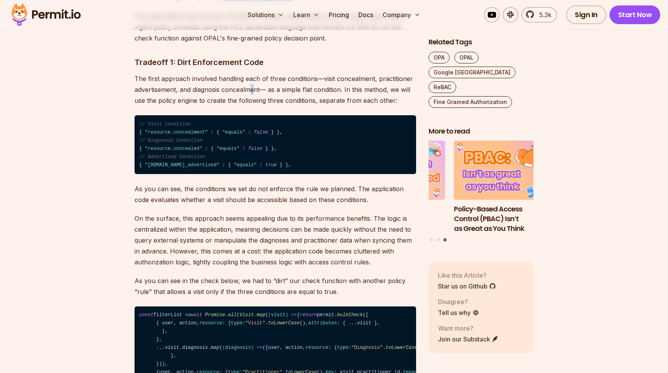
click at [256, 106] on p "The first approach involved handling each of three conditions—visit concealment…" at bounding box center [274, 89] width 281 height 33
drag, startPoint x: 275, startPoint y: 138, endPoint x: 320, endPoint y: 138, distance: 45.6
click at [320, 106] on p "The first approach involved handling each of three conditions—visit concealment…" at bounding box center [274, 89] width 281 height 33
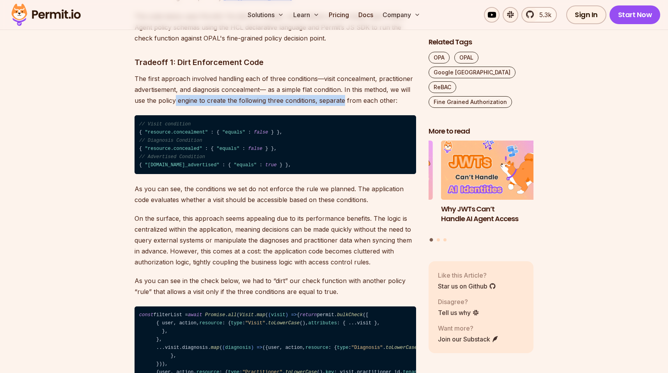
drag, startPoint x: 176, startPoint y: 151, endPoint x: 343, endPoint y: 149, distance: 166.4
click at [343, 106] on p "The first approach involved handling each of three conditions—visit concealment…" at bounding box center [274, 89] width 281 height 33
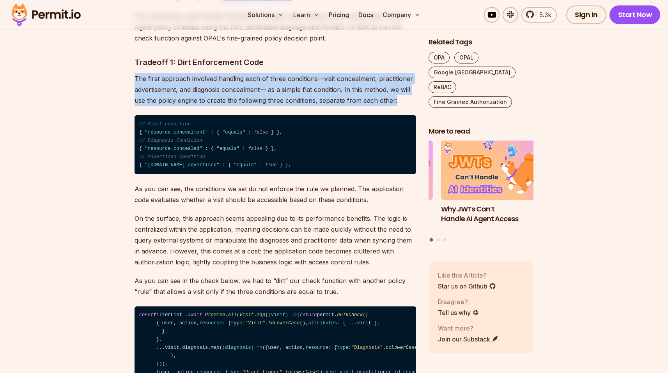
click at [343, 106] on p "The first approach involved handling each of three conditions—visit concealment…" at bounding box center [274, 89] width 281 height 33
click at [292, 106] on p "The first approach involved handling each of three conditions—visit concealment…" at bounding box center [274, 89] width 281 height 33
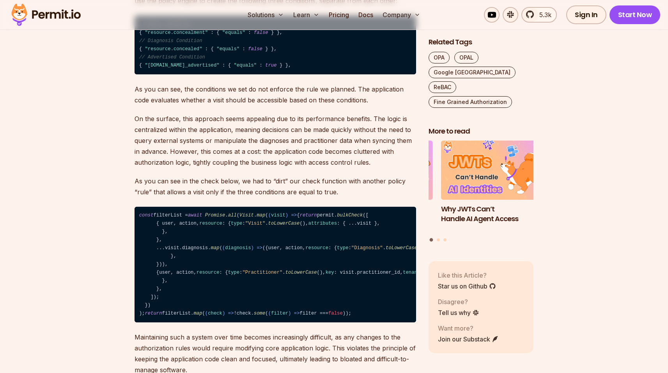
scroll to position [2787, 0]
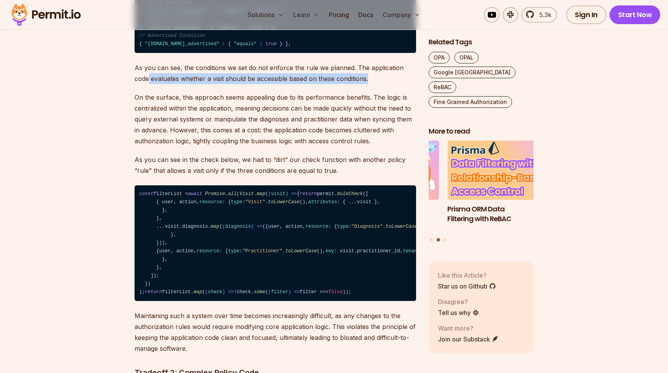
drag, startPoint x: 149, startPoint y: 129, endPoint x: 369, endPoint y: 127, distance: 219.8
click at [369, 84] on p "As you can see, the conditions we set do not enforce the rule we planned. The a…" at bounding box center [274, 73] width 281 height 22
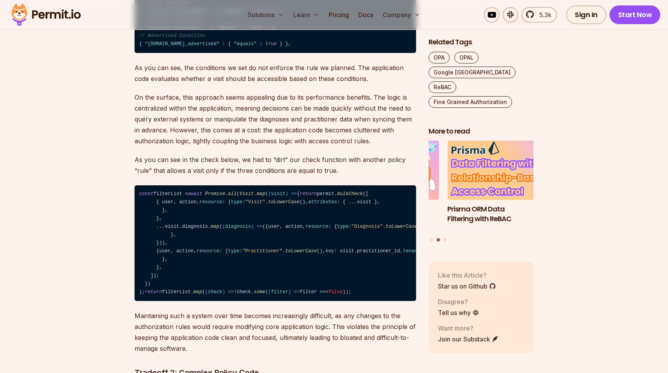
click at [260, 84] on p "As you can see, the conditions we set do not enforce the rule we planned. The a…" at bounding box center [274, 73] width 281 height 22
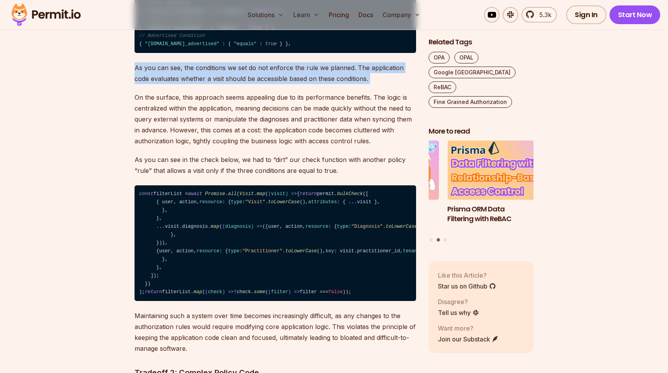
click at [260, 84] on p "As you can see, the conditions we set do not enforce the rule we planned. The a…" at bounding box center [274, 73] width 281 height 22
click at [228, 84] on p "As you can see, the conditions we set do not enforce the rule we planned. The a…" at bounding box center [274, 73] width 281 height 22
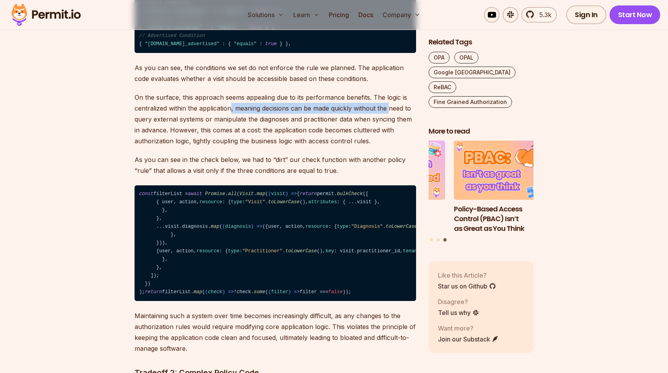
drag, startPoint x: 231, startPoint y: 157, endPoint x: 389, endPoint y: 161, distance: 157.9
click at [389, 147] on p "On the surface, this approach seems appealing due to its performance benefits. …" at bounding box center [274, 119] width 281 height 55
click at [329, 147] on p "On the surface, this approach seems appealing due to its performance benefits. …" at bounding box center [274, 119] width 281 height 55
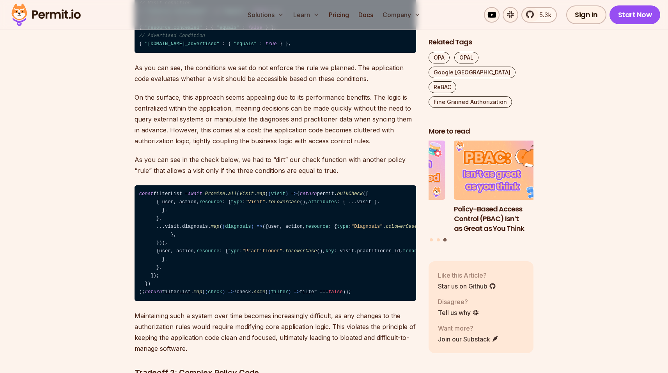
click at [296, 147] on p "On the surface, this approach seems appealing due to its performance benefits. …" at bounding box center [274, 119] width 281 height 55
click at [295, 147] on p "On the surface, this approach seems appealing due to its performance benefits. …" at bounding box center [274, 119] width 281 height 55
click at [255, 147] on p "On the surface, this approach seems appealing due to its performance benefits. …" at bounding box center [274, 119] width 281 height 55
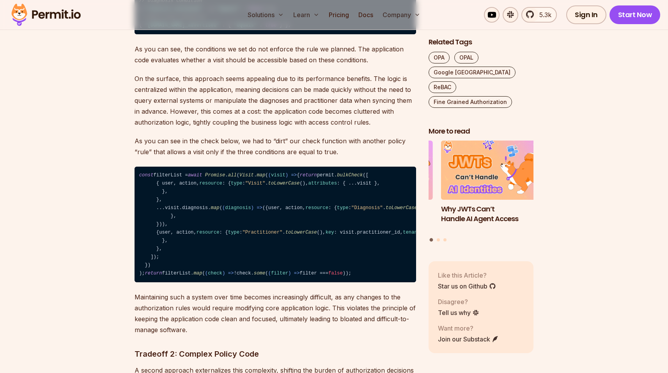
scroll to position [2809, 0]
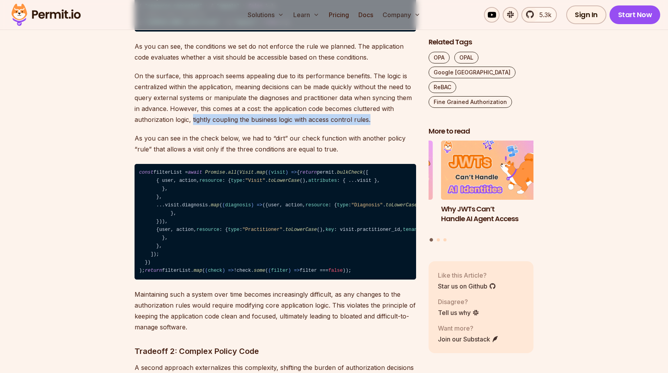
drag, startPoint x: 192, startPoint y: 169, endPoint x: 376, endPoint y: 170, distance: 184.0
click at [379, 125] on p "On the surface, this approach seems appealing due to its performance benefits. …" at bounding box center [274, 98] width 281 height 55
click at [371, 125] on p "On the surface, this approach seems appealing due to its performance benefits. …" at bounding box center [274, 98] width 281 height 55
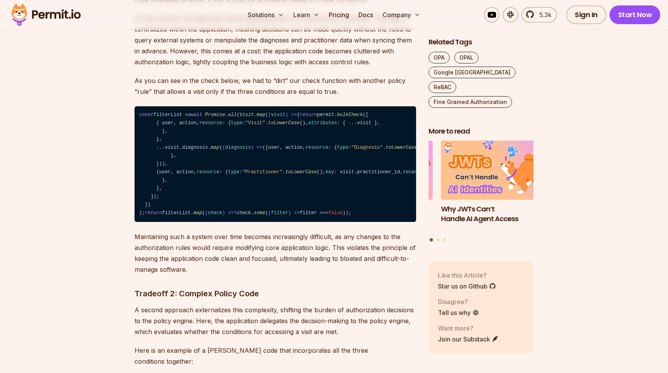
scroll to position [2867, 0]
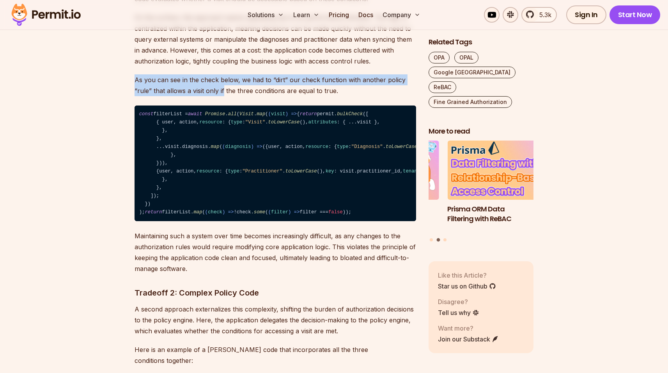
drag, startPoint x: 136, startPoint y: 128, endPoint x: 222, endPoint y: 135, distance: 86.8
click at [222, 96] on p "As you can see in the check below, we had to “dirt” our check function with ano…" at bounding box center [274, 85] width 281 height 22
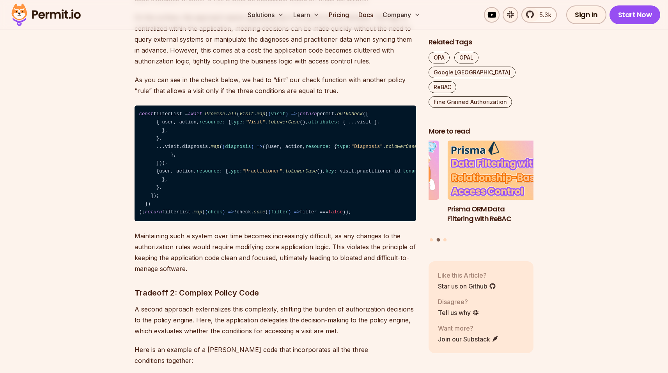
click at [224, 96] on p "As you can see in the check below, we had to “dirt” our check function with ano…" at bounding box center [274, 85] width 281 height 22
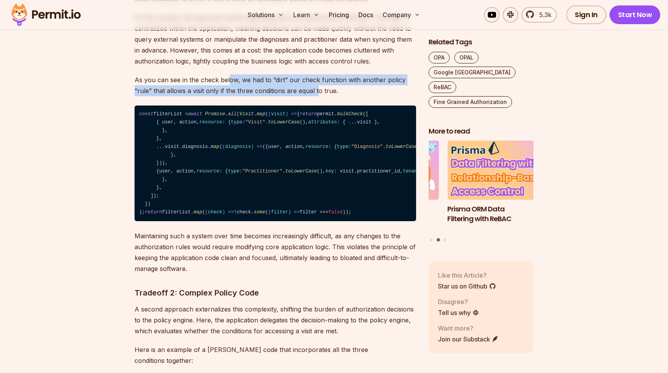
drag, startPoint x: 229, startPoint y: 132, endPoint x: 320, endPoint y: 139, distance: 91.9
click at [319, 96] on p "As you can see in the check below, we had to “dirt” our check function with ano…" at bounding box center [274, 85] width 281 height 22
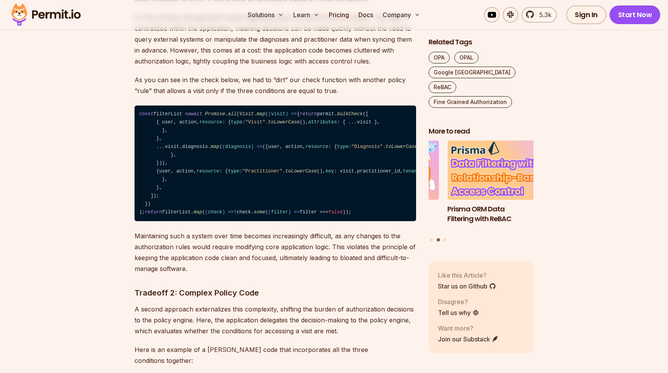
click at [321, 96] on p "As you can see in the check below, we had to “dirt” our check function with ano…" at bounding box center [274, 85] width 281 height 22
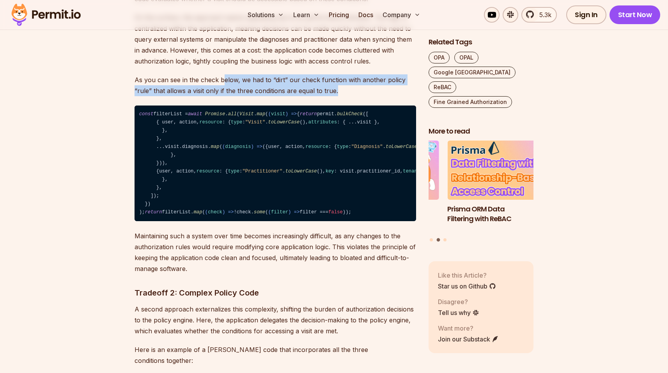
drag, startPoint x: 349, startPoint y: 141, endPoint x: 224, endPoint y: 127, distance: 125.9
click at [224, 96] on p "As you can see in the check below, we had to “dirt” our check function with ano…" at bounding box center [274, 85] width 281 height 22
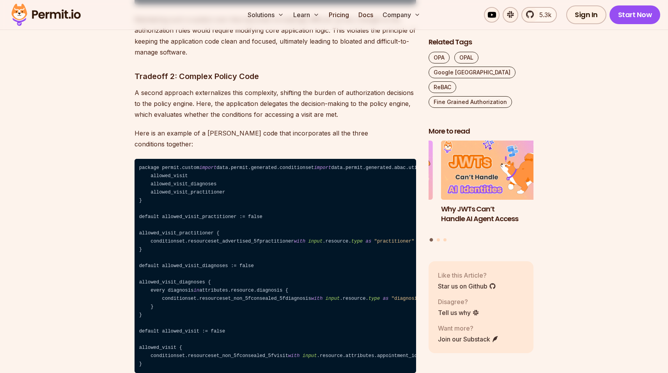
scroll to position [3091, 0]
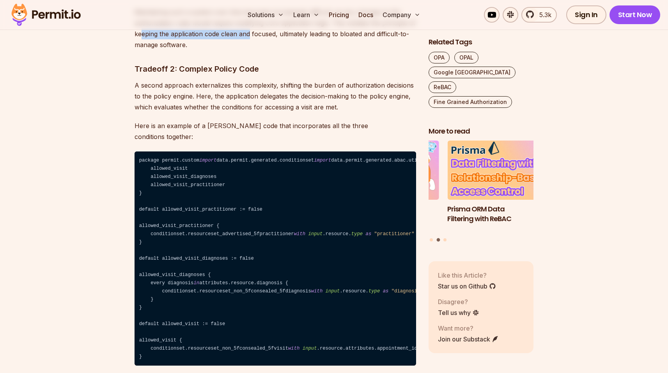
drag, startPoint x: 141, startPoint y: 171, endPoint x: 251, endPoint y: 172, distance: 109.5
click at [251, 50] on p "Maintaining such a system over time becomes increasingly difficult, as any chan…" at bounding box center [274, 29] width 281 height 44
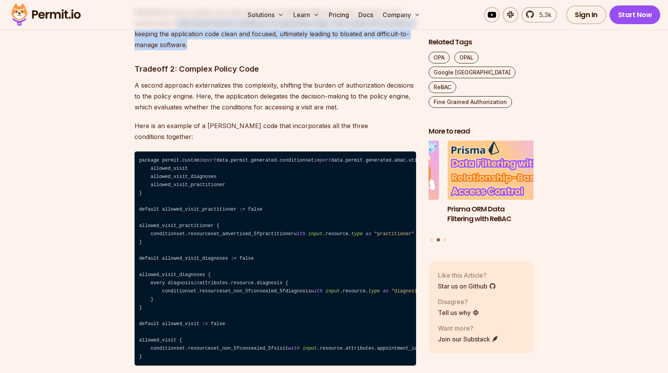
drag, startPoint x: 238, startPoint y: 182, endPoint x: 175, endPoint y: 163, distance: 65.0
click at [175, 50] on p "Maintaining such a system over time becomes increasingly difficult, as any chan…" at bounding box center [274, 29] width 281 height 44
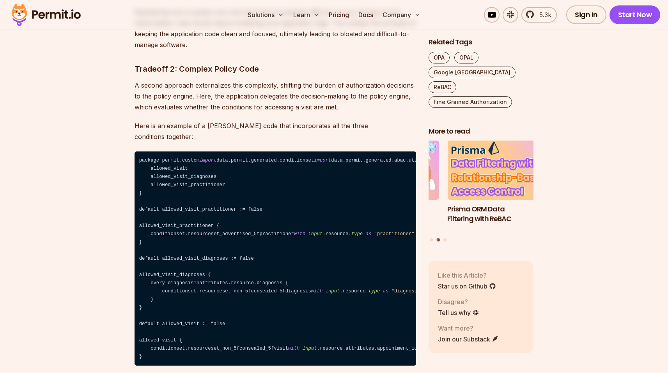
click at [170, 50] on p "Maintaining such a system over time becomes increasingly difficult, as any chan…" at bounding box center [274, 29] width 281 height 44
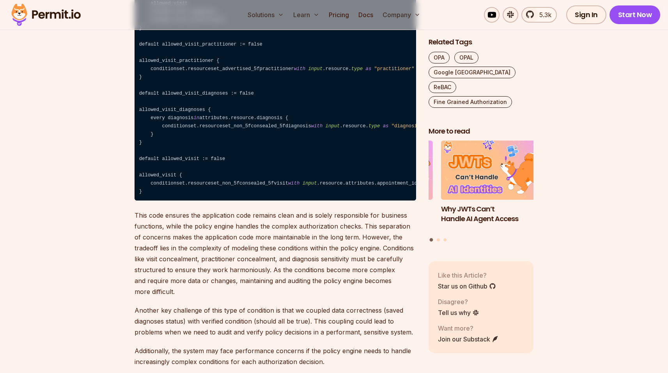
scroll to position [3271, 0]
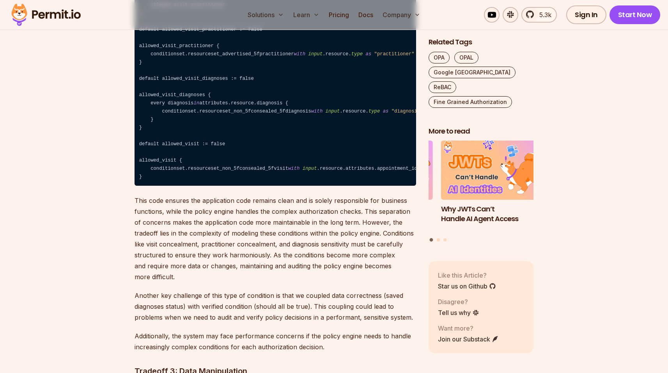
drag, startPoint x: 211, startPoint y: 86, endPoint x: 266, endPoint y: 86, distance: 55.0
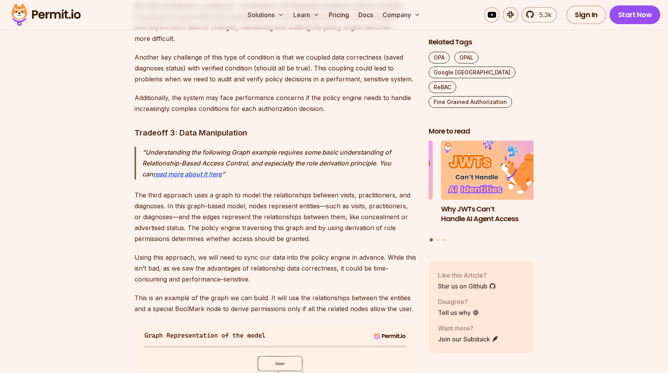
scroll to position [3510, 0]
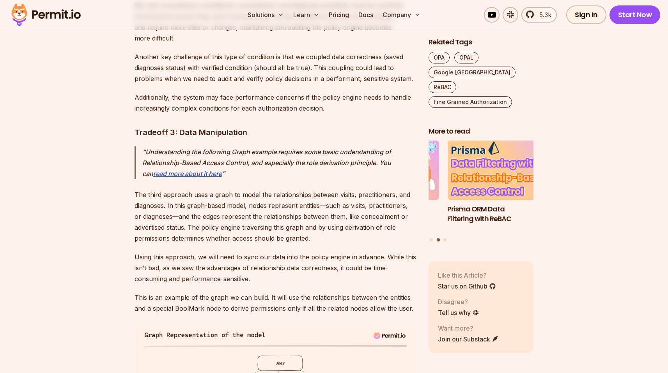
drag, startPoint x: 171, startPoint y: 191, endPoint x: 251, endPoint y: 191, distance: 79.9
click at [251, 44] on p "This code ensures the application code remains clean and is solely responsible …" at bounding box center [274, -1] width 281 height 87
click at [255, 44] on p "This code ensures the application code remains clean and is solely responsible …" at bounding box center [274, -1] width 281 height 87
drag, startPoint x: 240, startPoint y: 191, endPoint x: 343, endPoint y: 191, distance: 102.5
click at [343, 44] on p "This code ensures the application code remains clean and is solely responsible …" at bounding box center [274, -1] width 281 height 87
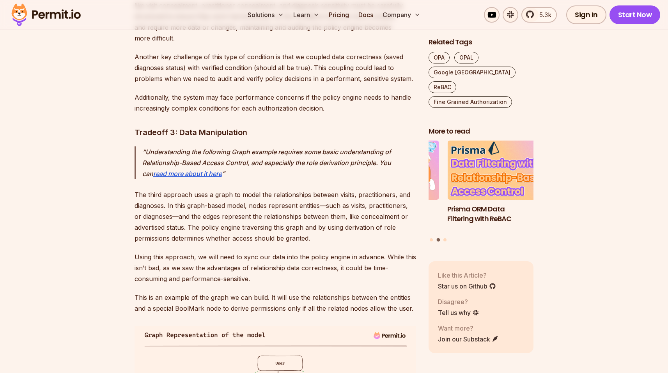
click at [343, 44] on p "This code ensures the application code remains clean and is solely responsible …" at bounding box center [274, -1] width 281 height 87
drag, startPoint x: 136, startPoint y: 203, endPoint x: 298, endPoint y: 203, distance: 161.7
click at [298, 44] on p "This code ensures the application code remains clean and is solely responsible …" at bounding box center [274, -1] width 281 height 87
click at [299, 44] on p "This code ensures the application code remains clean and is solely responsible …" at bounding box center [274, -1] width 281 height 87
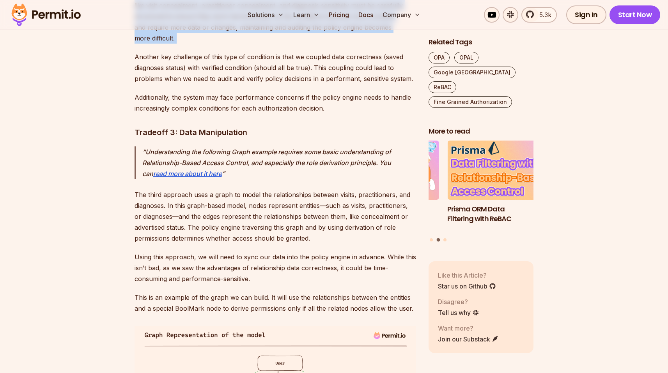
click at [299, 44] on p "This code ensures the application code remains clean and is solely responsible …" at bounding box center [274, -1] width 281 height 87
click at [271, 44] on p "This code ensures the application code remains clean and is solely responsible …" at bounding box center [274, -1] width 281 height 87
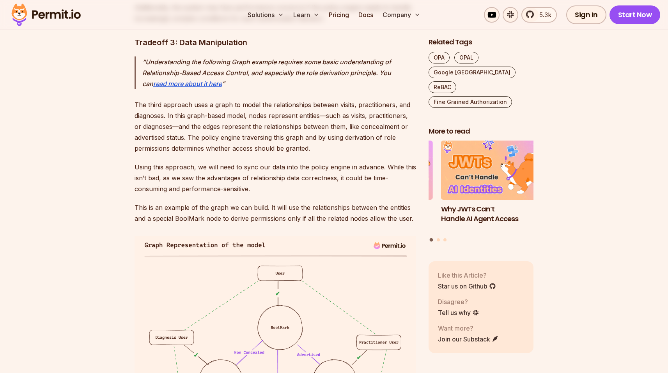
scroll to position [3602, 0]
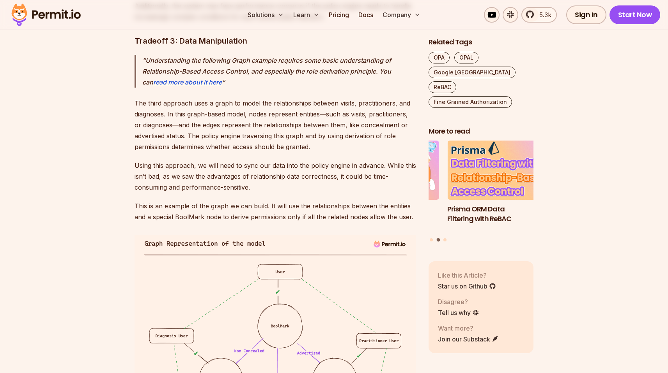
drag, startPoint x: 156, startPoint y: 184, endPoint x: 355, endPoint y: 187, distance: 198.4
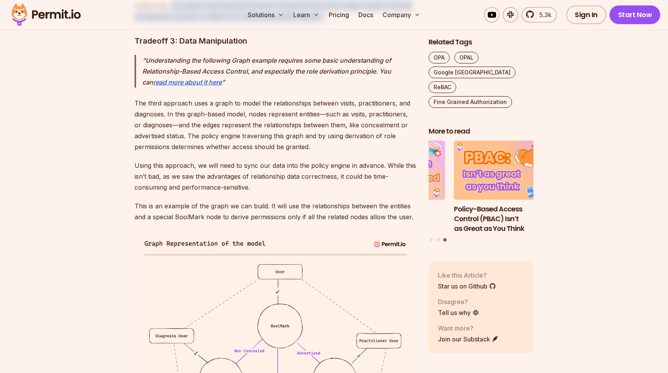
drag, startPoint x: 175, startPoint y: 200, endPoint x: 332, endPoint y: 211, distance: 157.5
click at [332, 22] on p "Additionally, the system may face performance concerns if the policy engine nee…" at bounding box center [274, 11] width 281 height 22
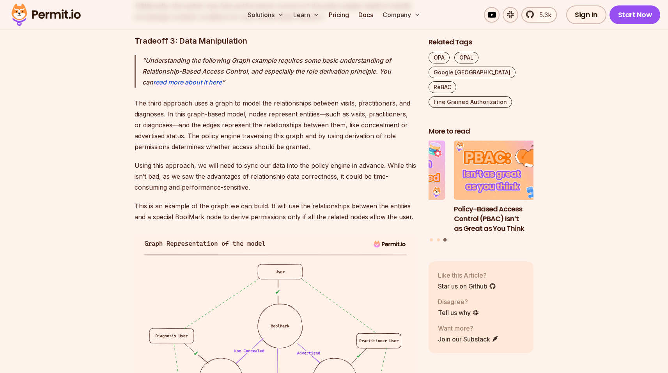
click at [333, 22] on p "Additionally, the system may face performance concerns if the policy engine nee…" at bounding box center [274, 11] width 281 height 22
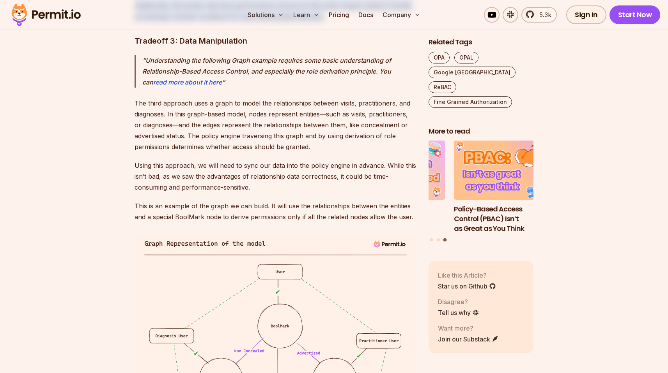
drag, startPoint x: 341, startPoint y: 212, endPoint x: 135, endPoint y: 204, distance: 206.7
click at [134, 22] on p "Additionally, the system may face performance concerns if the policy engine nee…" at bounding box center [274, 11] width 281 height 22
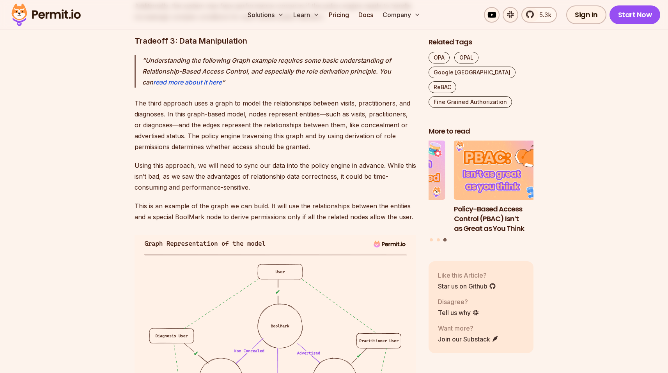
click at [135, 22] on p "Additionally, the system may face performance concerns if the policy engine nee…" at bounding box center [274, 11] width 281 height 22
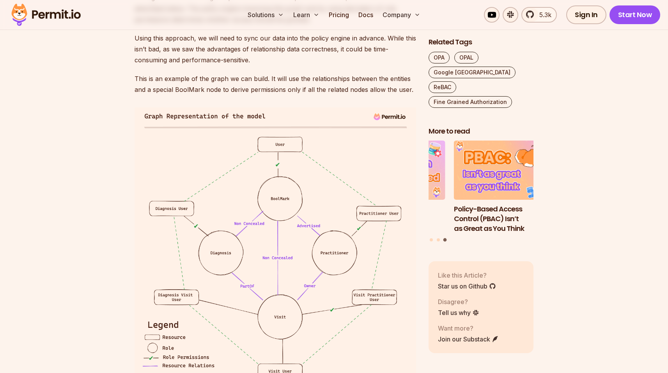
scroll to position [3730, 0]
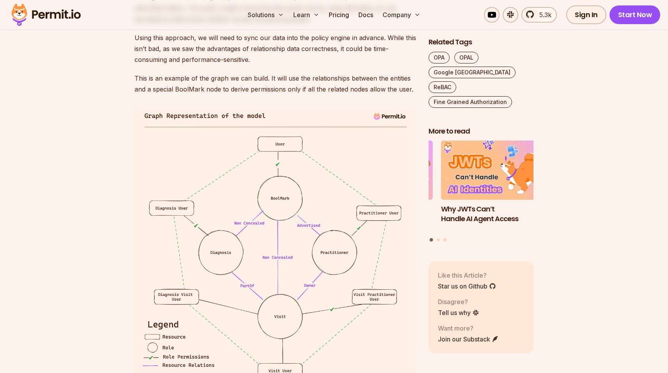
drag, startPoint x: 192, startPoint y: 131, endPoint x: 255, endPoint y: 138, distance: 63.5
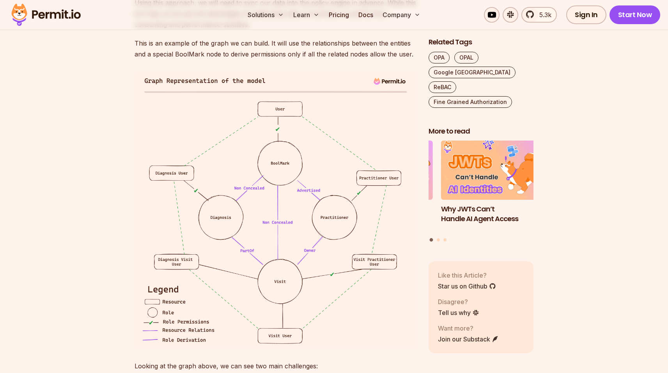
scroll to position [3766, 0]
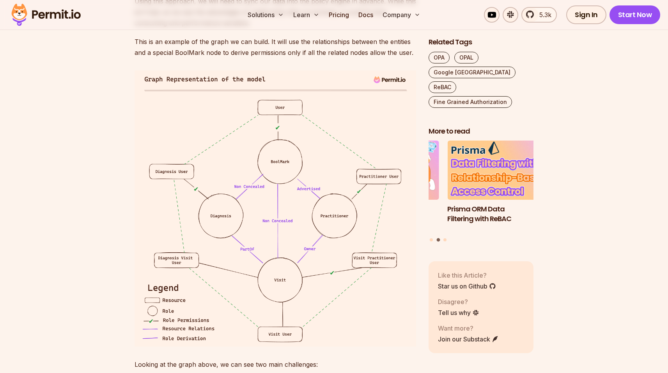
drag, startPoint x: 148, startPoint y: 137, endPoint x: 173, endPoint y: 144, distance: 25.5
drag, startPoint x: 168, startPoint y: 145, endPoint x: 246, endPoint y: 144, distance: 77.9
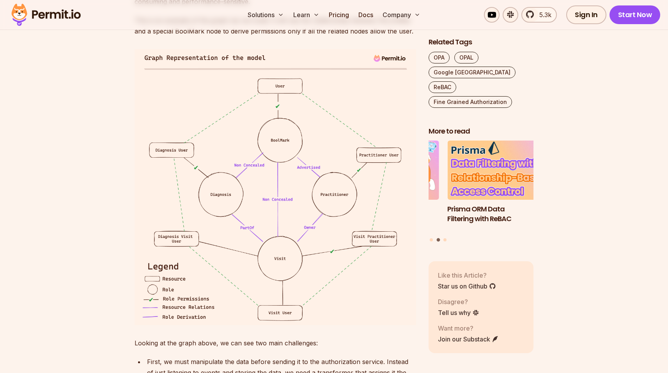
scroll to position [3790, 0]
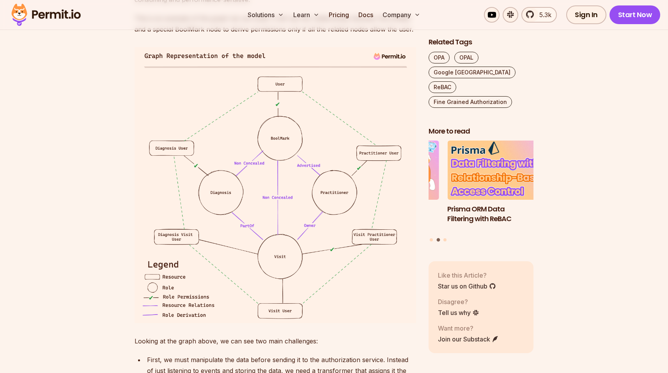
drag, startPoint x: 181, startPoint y: 136, endPoint x: 281, endPoint y: 136, distance: 99.4
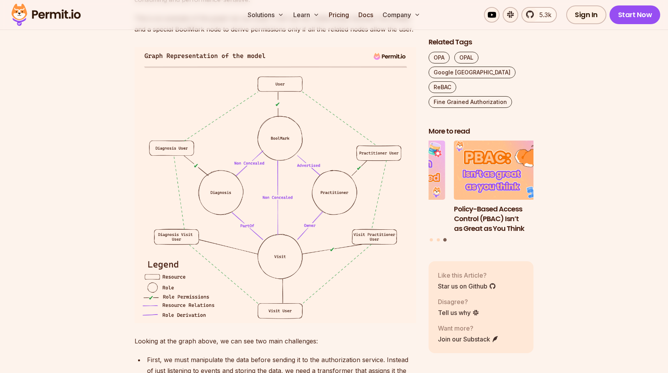
drag, startPoint x: 193, startPoint y: 142, endPoint x: 242, endPoint y: 144, distance: 49.9
drag, startPoint x: 322, startPoint y: 155, endPoint x: 267, endPoint y: 146, distance: 56.1
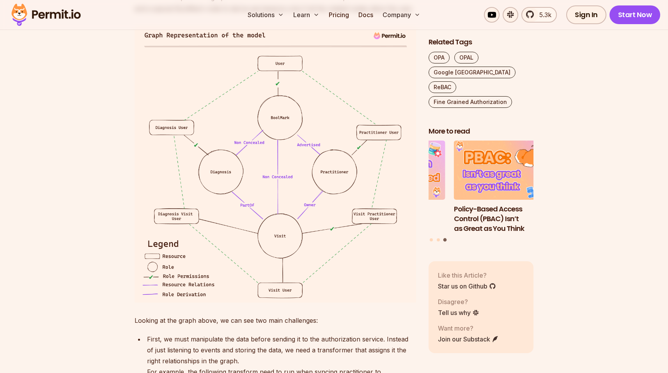
scroll to position [3813, 0]
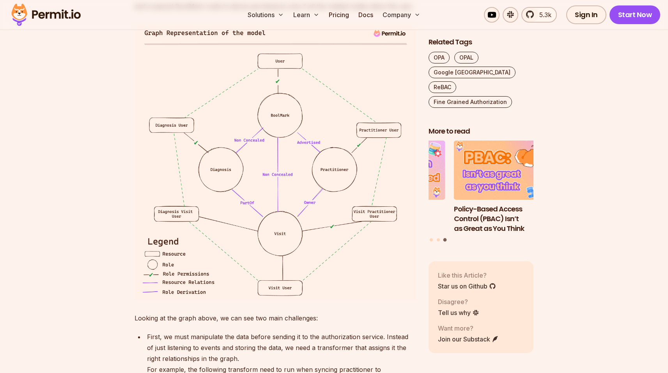
drag, startPoint x: 155, startPoint y: 133, endPoint x: 306, endPoint y: 130, distance: 150.5
drag, startPoint x: 306, startPoint y: 130, endPoint x: 328, endPoint y: 133, distance: 22.7
drag, startPoint x: 333, startPoint y: 133, endPoint x: 216, endPoint y: 119, distance: 117.7
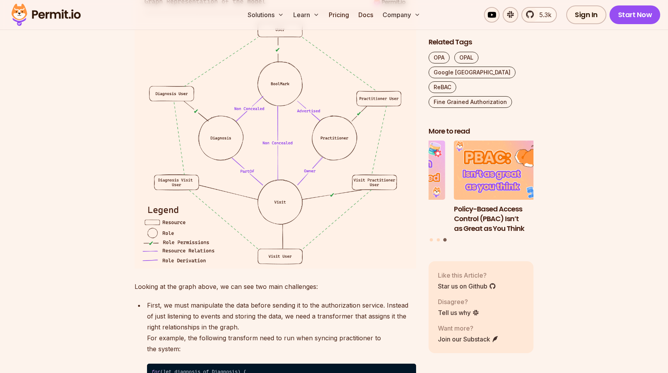
scroll to position [3861, 0]
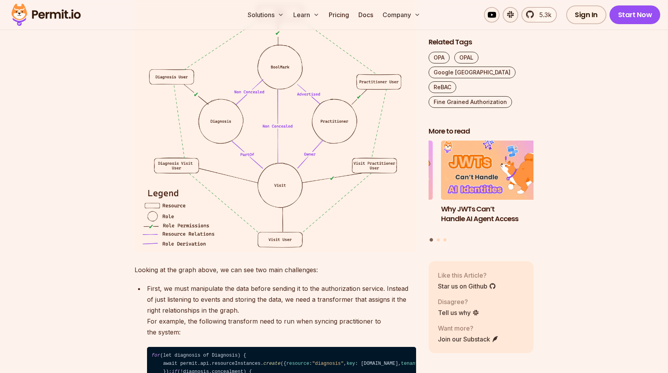
drag, startPoint x: 255, startPoint y: 104, endPoint x: 246, endPoint y: 124, distance: 21.8
drag, startPoint x: 266, startPoint y: 125, endPoint x: 249, endPoint y: 123, distance: 17.3
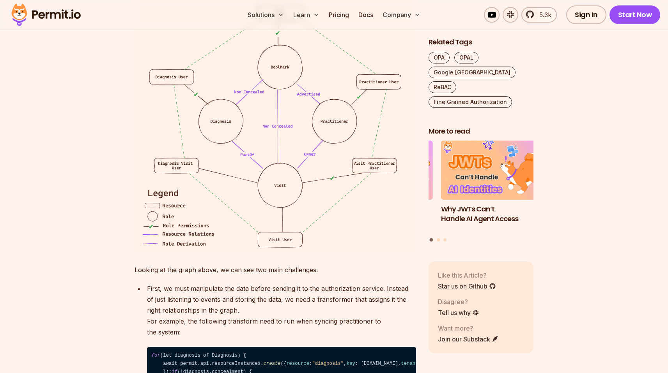
drag, startPoint x: 269, startPoint y: 123, endPoint x: 201, endPoint y: 104, distance: 69.5
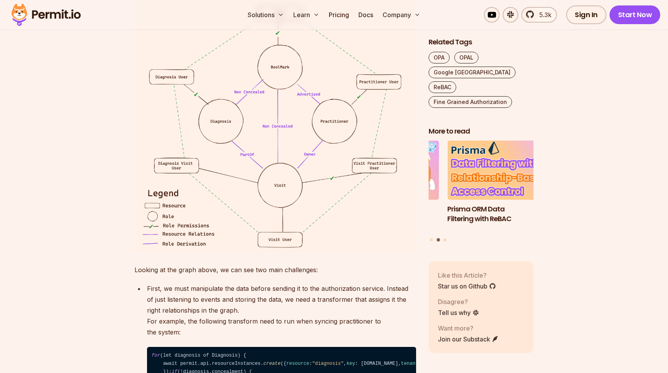
drag, startPoint x: 161, startPoint y: 102, endPoint x: 261, endPoint y: 122, distance: 102.4
drag, startPoint x: 273, startPoint y: 125, endPoint x: 147, endPoint y: 104, distance: 128.0
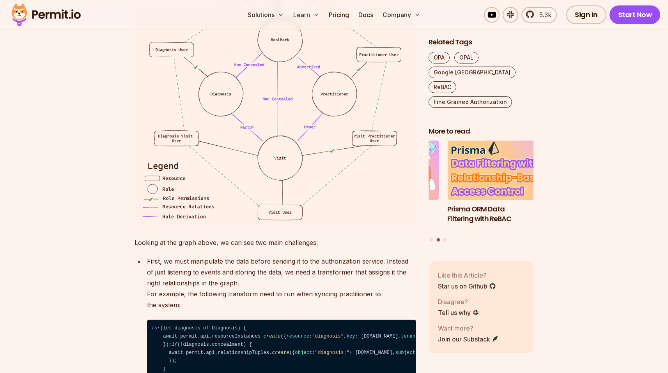
scroll to position [3907, 0]
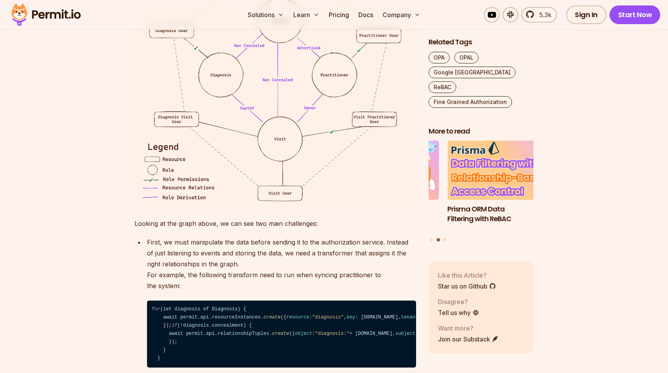
drag, startPoint x: 309, startPoint y: 97, endPoint x: 366, endPoint y: 96, distance: 56.9
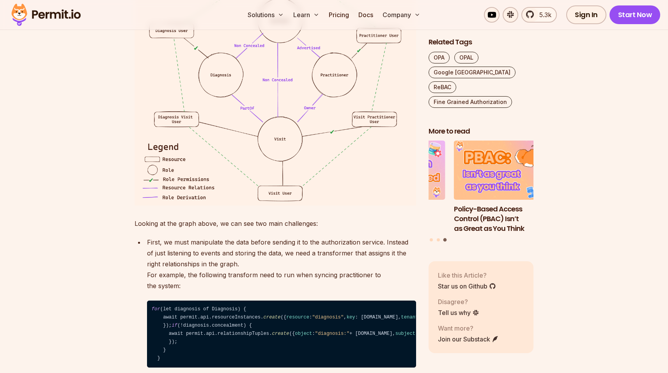
drag, startPoint x: 157, startPoint y: 108, endPoint x: 318, endPoint y: 109, distance: 160.6
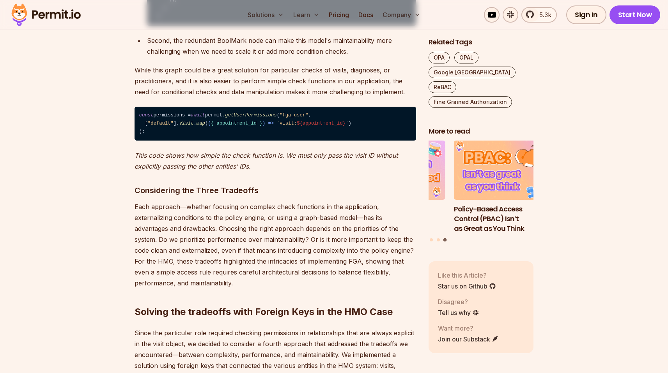
scroll to position [4253, 0]
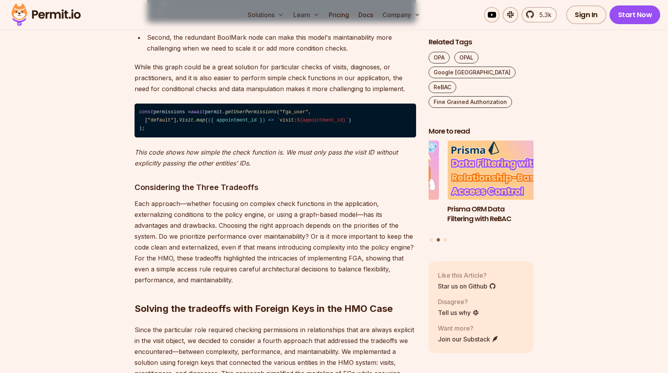
drag, startPoint x: 149, startPoint y: 106, endPoint x: 220, endPoint y: 116, distance: 72.0
drag, startPoint x: 234, startPoint y: 116, endPoint x: 145, endPoint y: 98, distance: 91.4
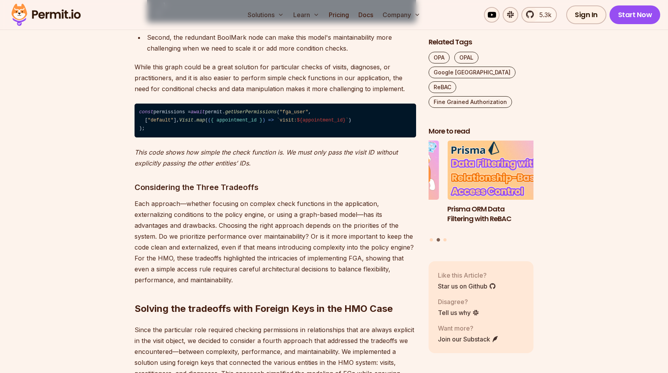
drag, startPoint x: 146, startPoint y: 93, endPoint x: 223, endPoint y: 118, distance: 81.3
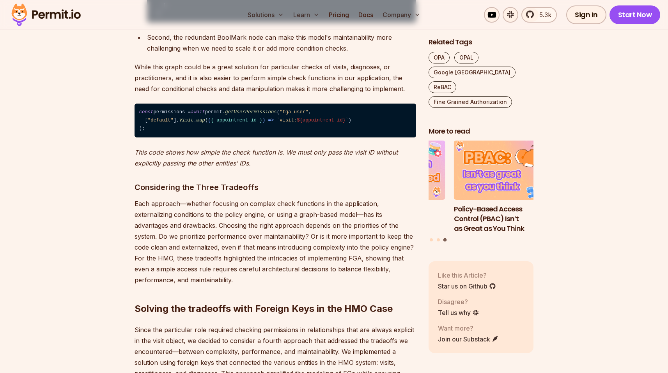
drag, startPoint x: 147, startPoint y: 127, endPoint x: 354, endPoint y: 124, distance: 207.3
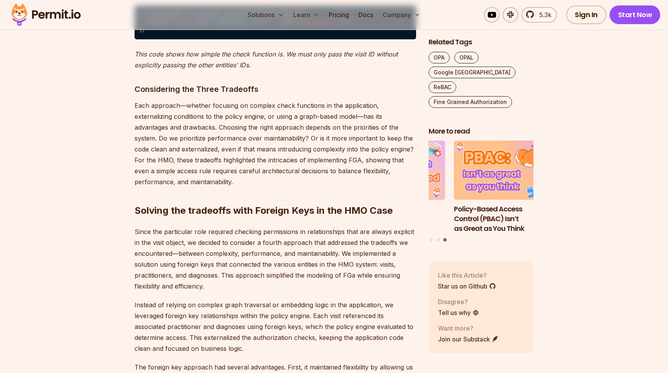
scroll to position [4357, 0]
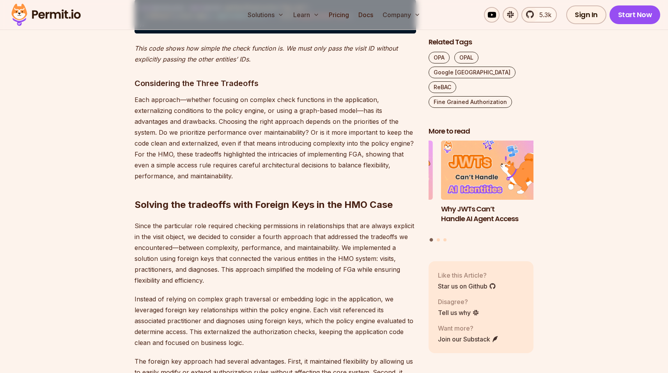
drag, startPoint x: 260, startPoint y: 214, endPoint x: 293, endPoint y: 214, distance: 32.3
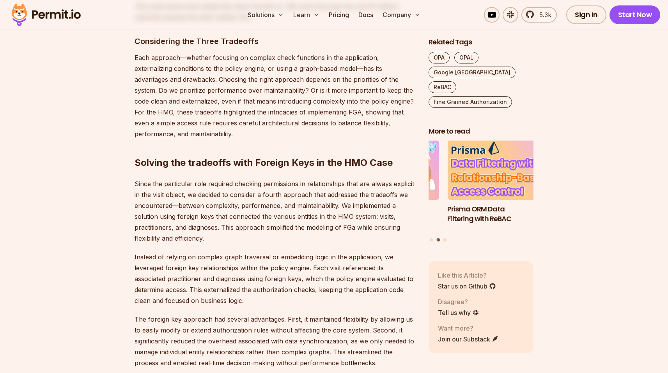
scroll to position [4399, 0]
drag, startPoint x: 192, startPoint y: 184, endPoint x: 300, endPoint y: 183, distance: 107.6
drag, startPoint x: 274, startPoint y: 184, endPoint x: 352, endPoint y: 182, distance: 78.4
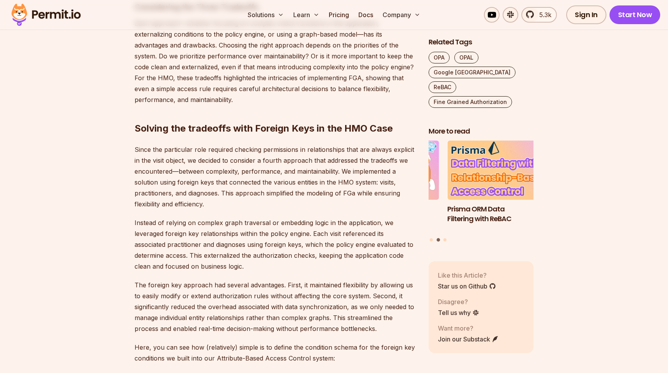
scroll to position [4439, 0]
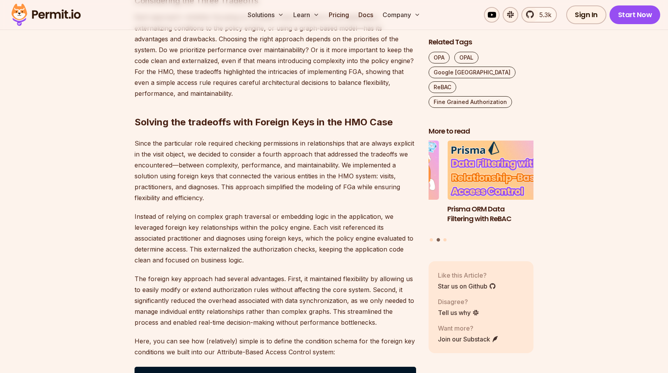
drag, startPoint x: 145, startPoint y: 151, endPoint x: 382, endPoint y: 153, distance: 237.4
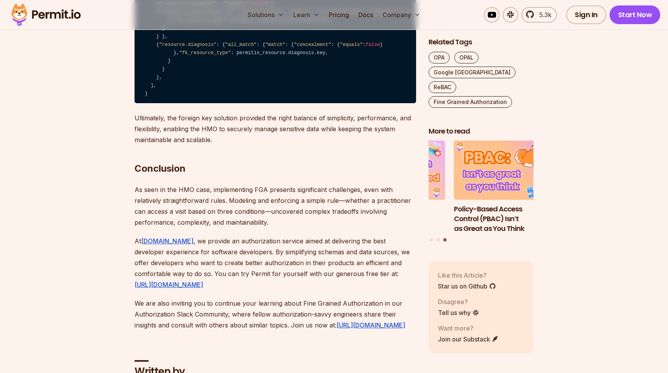
scroll to position [4820, 0]
drag, startPoint x: 198, startPoint y: 137, endPoint x: 244, endPoint y: 139, distance: 46.0
drag, startPoint x: 266, startPoint y: 142, endPoint x: 256, endPoint y: 137, distance: 11.5
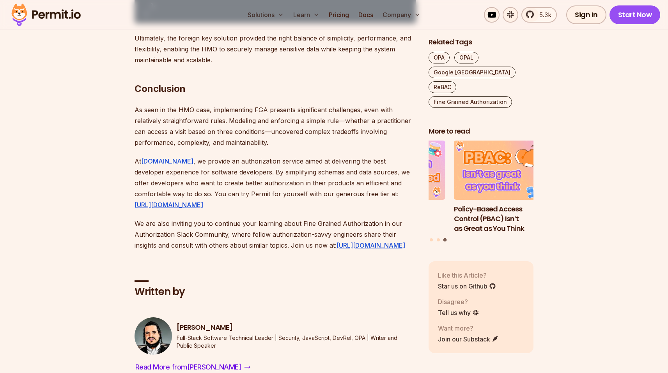
scroll to position [4909, 0]
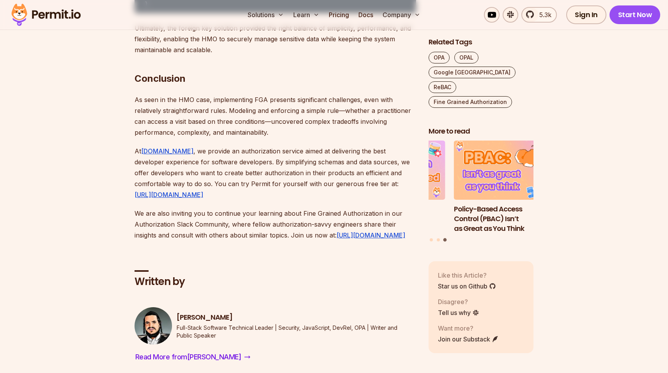
drag, startPoint x: 144, startPoint y: 120, endPoint x: 343, endPoint y: 115, distance: 198.8
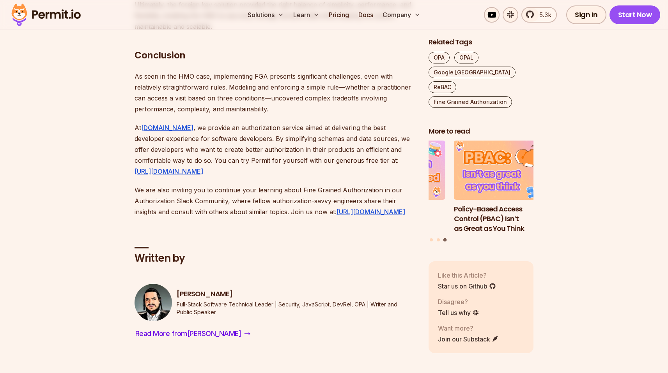
scroll to position [4934, 0]
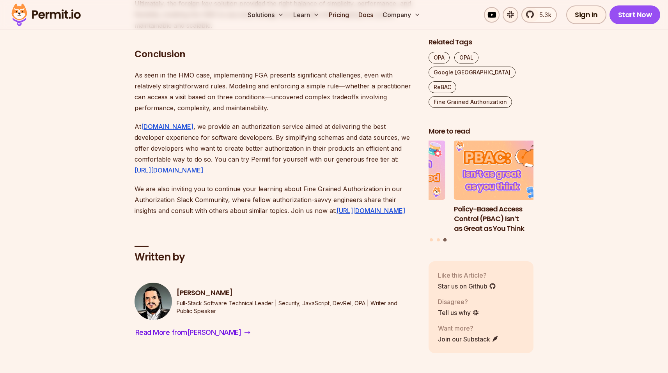
drag, startPoint x: 265, startPoint y: 113, endPoint x: 303, endPoint y: 113, distance: 38.2
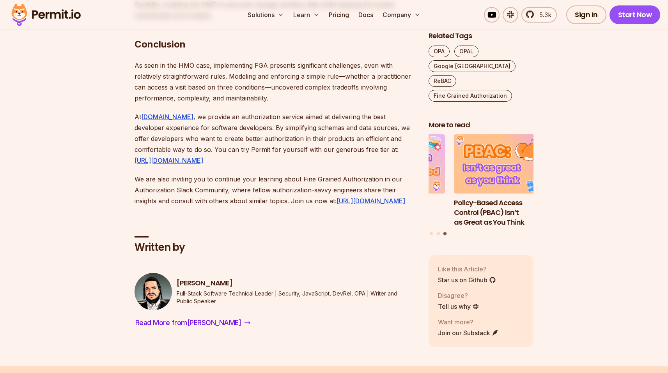
drag, startPoint x: 162, startPoint y: 115, endPoint x: 270, endPoint y: 115, distance: 108.0
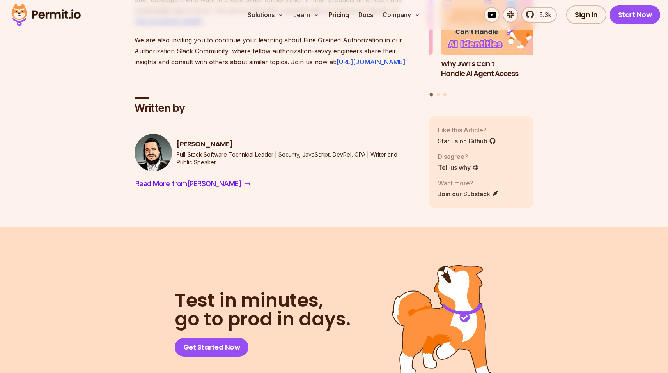
scroll to position [5110, 0]
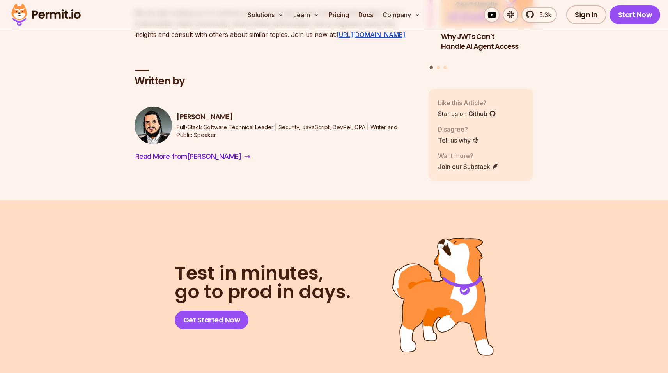
drag, startPoint x: 241, startPoint y: 198, endPoint x: 226, endPoint y: 188, distance: 18.8
drag, startPoint x: 187, startPoint y: 176, endPoint x: 236, endPoint y: 186, distance: 50.1
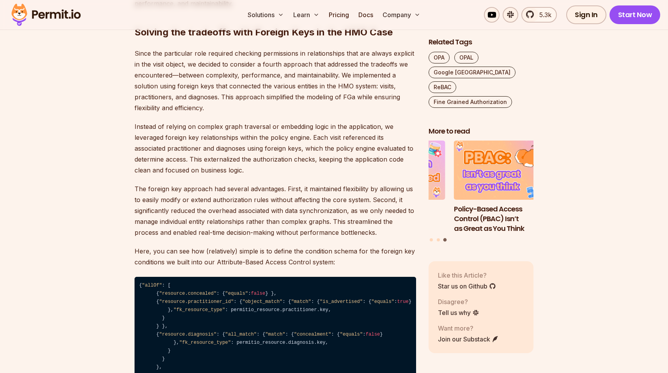
scroll to position [4526, 0]
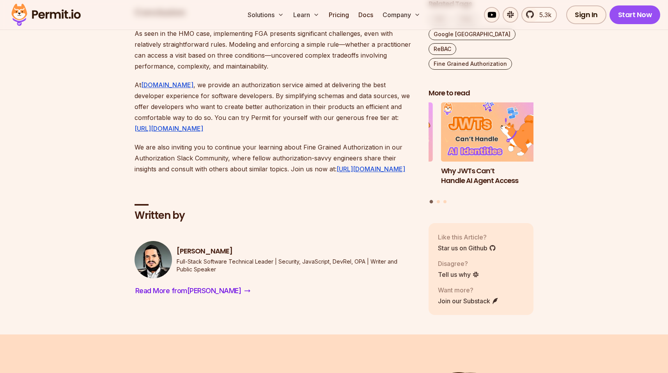
scroll to position [4904, 0]
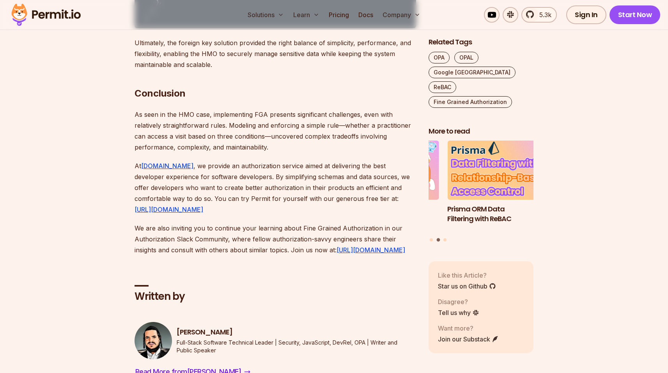
scroll to position [4894, 0]
